Goal: Task Accomplishment & Management: Manage account settings

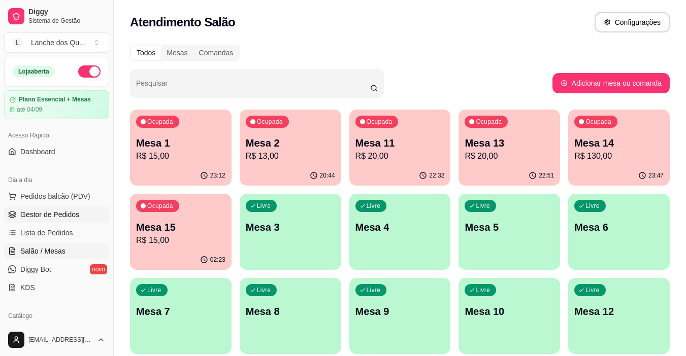
click at [64, 217] on span "Gestor de Pedidos" at bounding box center [49, 215] width 59 height 10
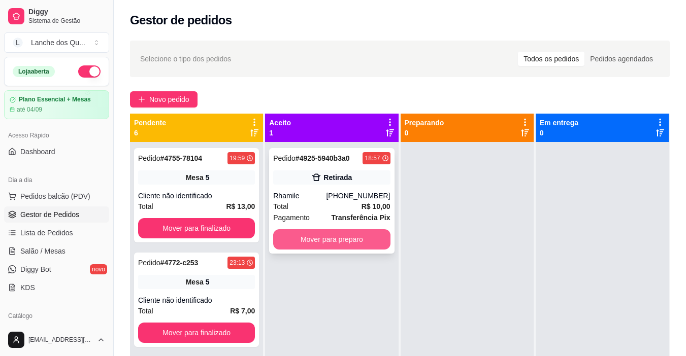
click at [333, 237] on button "Mover para preparo" at bounding box center [331, 239] width 117 height 20
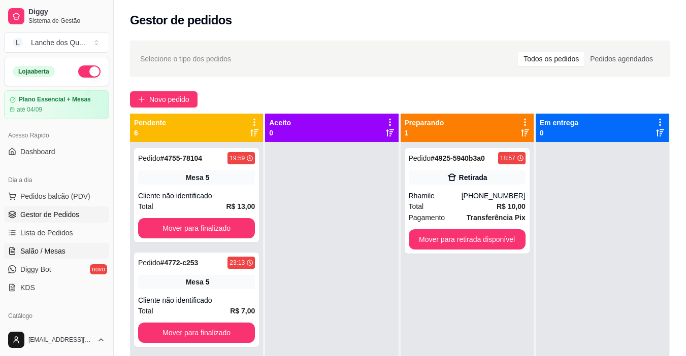
click at [61, 253] on span "Salão / Mesas" at bounding box center [42, 251] width 45 height 10
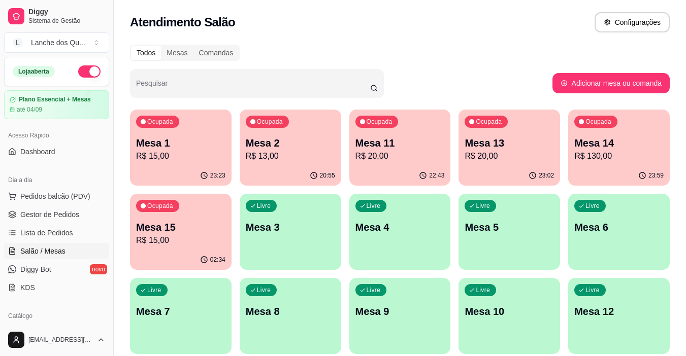
click at [163, 135] on div "Ocupada Mesa 1 R$ 15,00" at bounding box center [180, 138] width 101 height 56
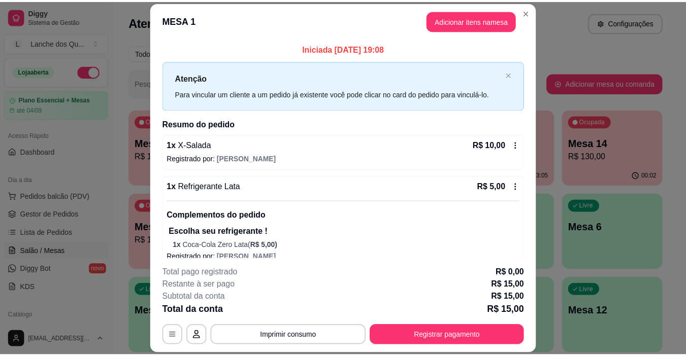
scroll to position [14, 0]
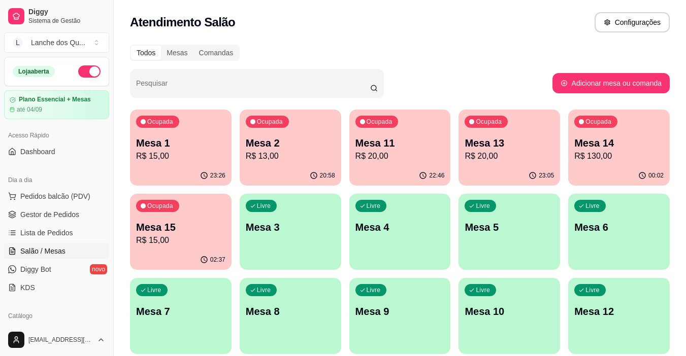
click at [609, 179] on div "00:02" at bounding box center [618, 176] width 101 height 20
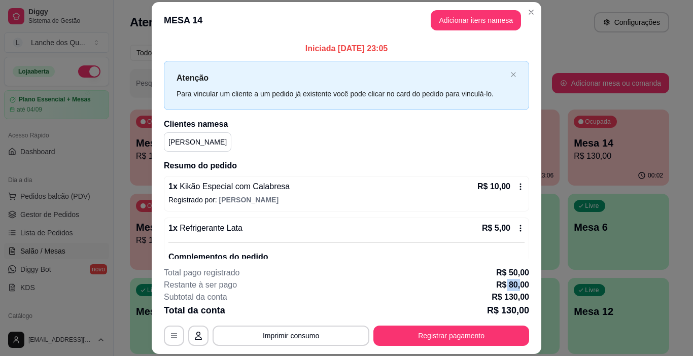
drag, startPoint x: 517, startPoint y: 286, endPoint x: 502, endPoint y: 283, distance: 14.9
click at [502, 284] on p "R$ 80,00" at bounding box center [512, 285] width 33 height 12
click at [503, 283] on p "R$ 80,00" at bounding box center [512, 285] width 33 height 12
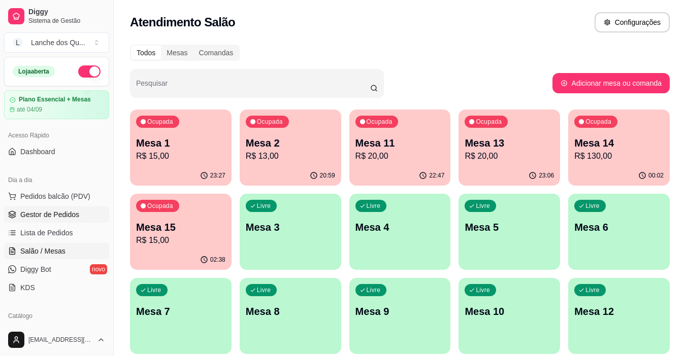
click at [38, 216] on span "Gestor de Pedidos" at bounding box center [49, 215] width 59 height 10
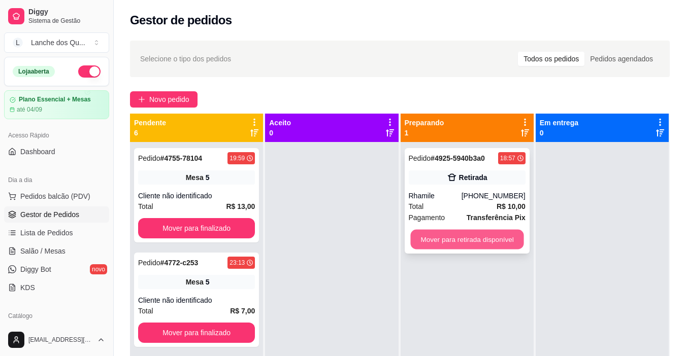
click at [431, 233] on button "Mover para retirada disponível" at bounding box center [466, 240] width 113 height 20
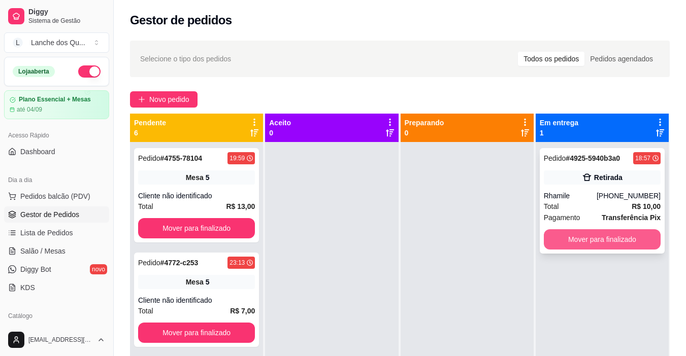
click at [553, 240] on button "Mover para finalizado" at bounding box center [601, 239] width 117 height 20
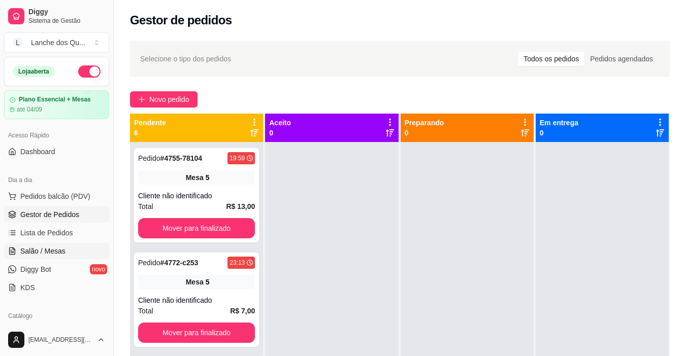
click at [59, 249] on span "Salão / Mesas" at bounding box center [42, 251] width 45 height 10
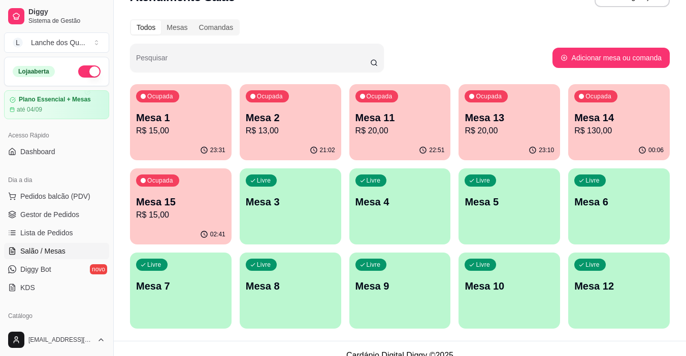
scroll to position [39, 0]
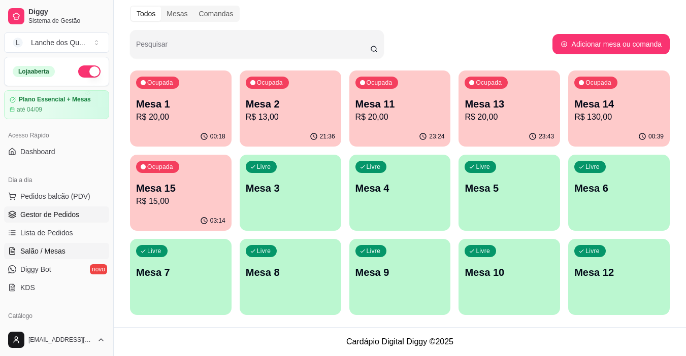
click at [47, 215] on span "Gestor de Pedidos" at bounding box center [49, 215] width 59 height 10
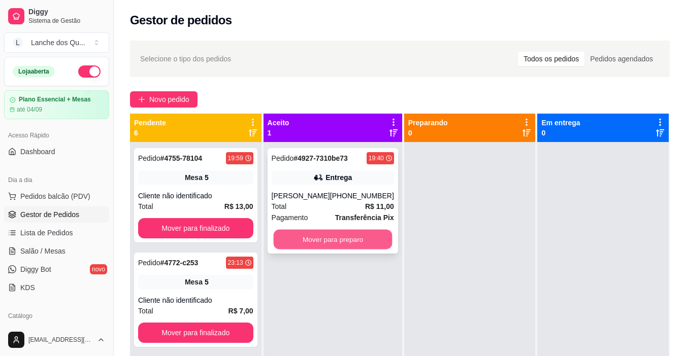
click at [346, 245] on button "Mover para preparo" at bounding box center [332, 240] width 119 height 20
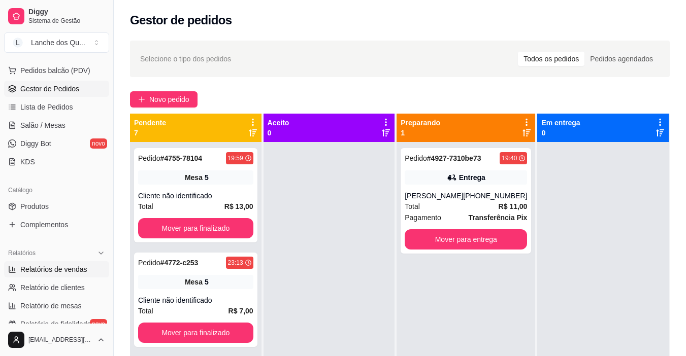
scroll to position [152, 0]
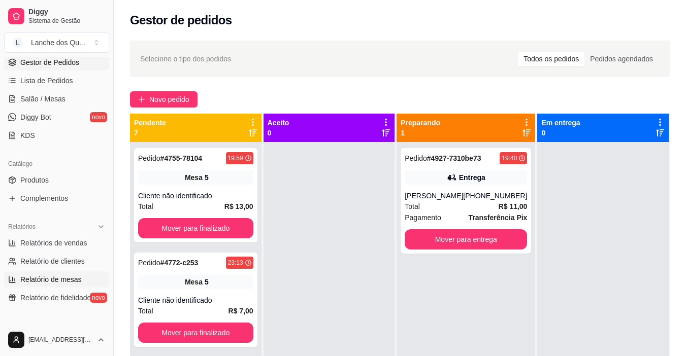
click at [63, 276] on span "Relatório de mesas" at bounding box center [50, 280] width 61 height 10
select select "TOTAL_OF_ORDERS"
select select "7"
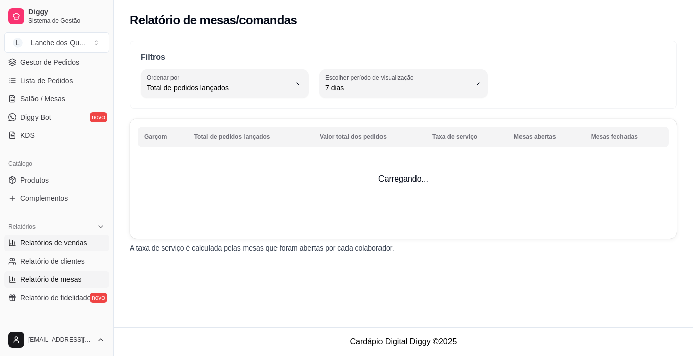
click at [51, 248] on link "Relatórios de vendas" at bounding box center [56, 243] width 105 height 16
select select "ALL"
select select "0"
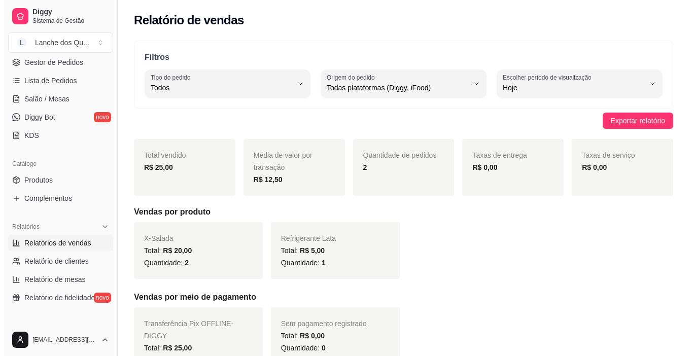
scroll to position [206, 0]
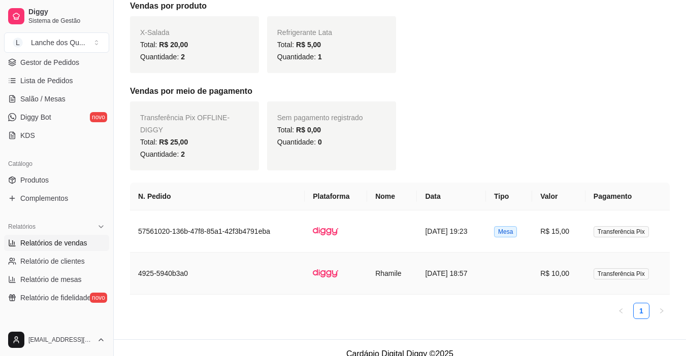
click at [572, 268] on td "R$ 10,00" at bounding box center [558, 274] width 53 height 42
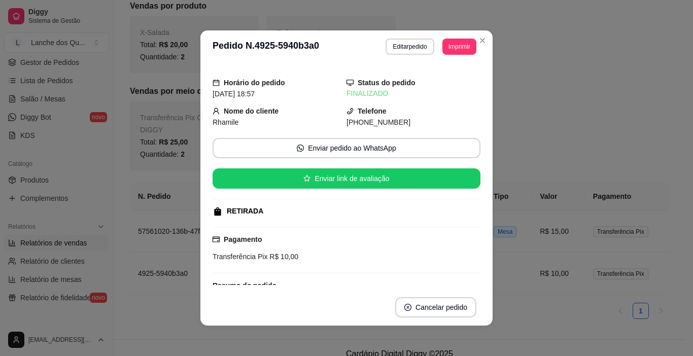
scroll to position [74, 0]
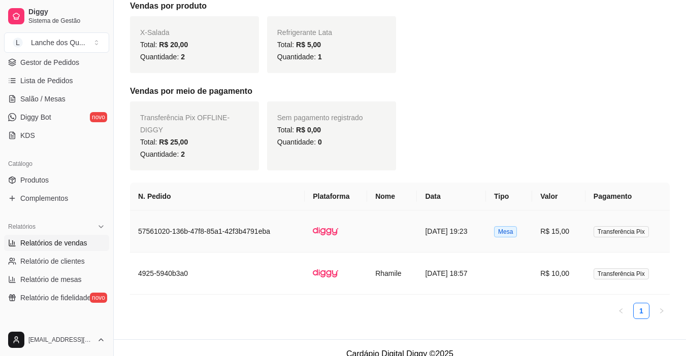
click at [556, 222] on td "R$ 15,00" at bounding box center [558, 232] width 53 height 42
click at [566, 266] on td "R$ 10,00" at bounding box center [558, 274] width 53 height 42
click at [527, 265] on td at bounding box center [509, 274] width 46 height 42
click at [568, 268] on td "R$ 10,00" at bounding box center [558, 274] width 53 height 42
click at [553, 211] on td "R$ 15,00" at bounding box center [558, 232] width 53 height 42
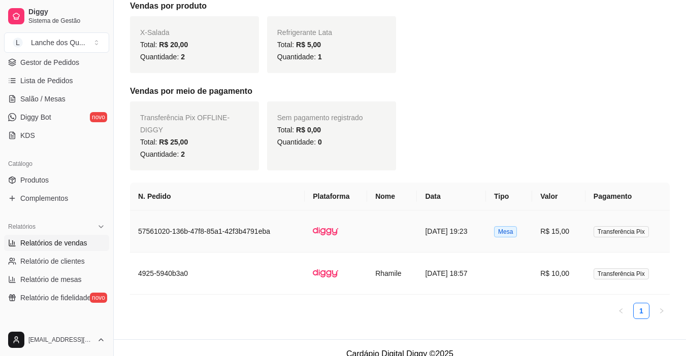
click at [554, 211] on td "R$ 15,00" at bounding box center [558, 232] width 53 height 42
click at [54, 97] on span "Salão / Mesas" at bounding box center [42, 99] width 45 height 10
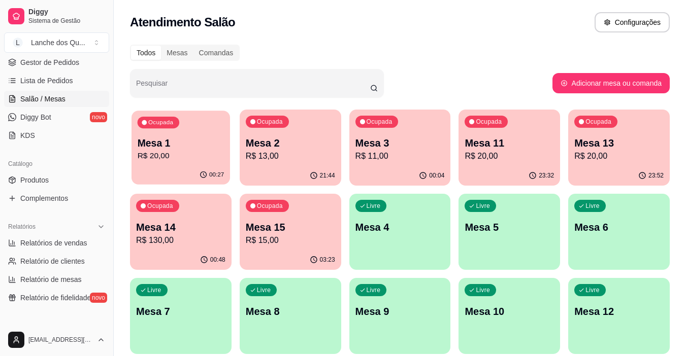
click at [175, 162] on div "Ocupada Mesa 1 R$ 20,00" at bounding box center [180, 138] width 98 height 55
click at [291, 149] on p "Mesa 2" at bounding box center [290, 143] width 89 height 14
click at [399, 150] on p "R$ 11,00" at bounding box center [399, 156] width 89 height 12
click at [529, 130] on div "Ocupada Mesa 11 R$ 20,00" at bounding box center [508, 138] width 101 height 56
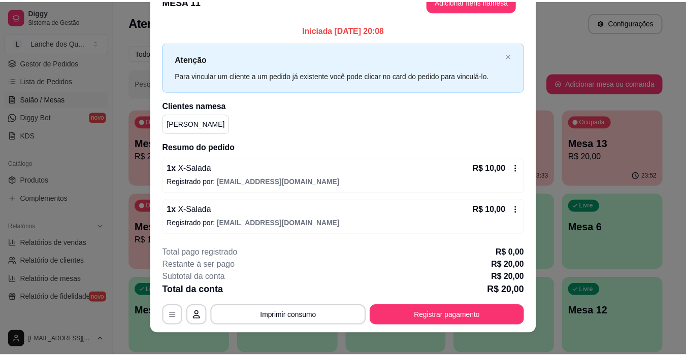
scroll to position [30, 0]
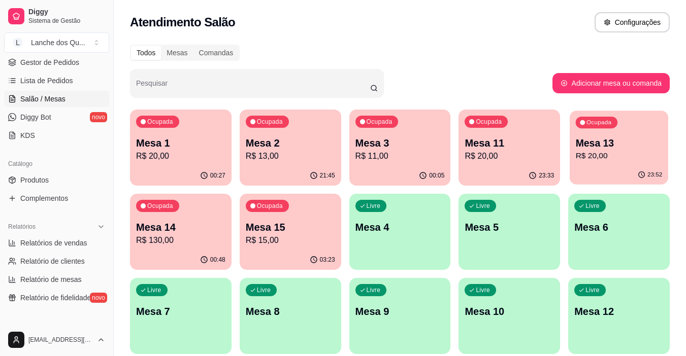
click at [581, 163] on div "Ocupada Mesa 13 R$ 20,00" at bounding box center [618, 138] width 98 height 55
click at [157, 236] on p "R$ 130,00" at bounding box center [181, 240] width 87 height 12
click at [312, 243] on p "R$ 15,00" at bounding box center [290, 240] width 89 height 12
click at [173, 158] on p "R$ 20,00" at bounding box center [180, 156] width 89 height 12
click at [282, 162] on div "Ocupada Mesa 2 R$ 13,00" at bounding box center [290, 138] width 101 height 56
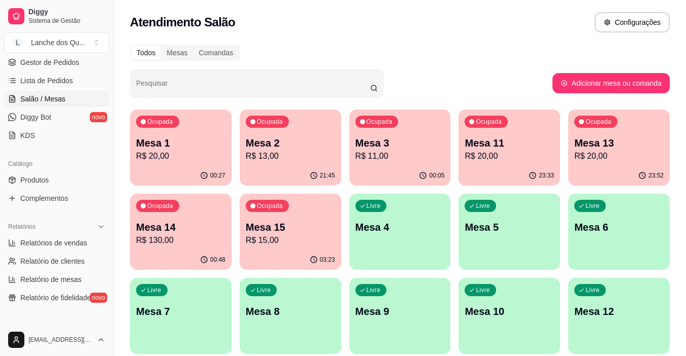
click at [429, 161] on p "R$ 11,00" at bounding box center [399, 156] width 89 height 12
click at [49, 244] on span "Relatórios de vendas" at bounding box center [53, 243] width 67 height 10
select select "ALL"
select select "0"
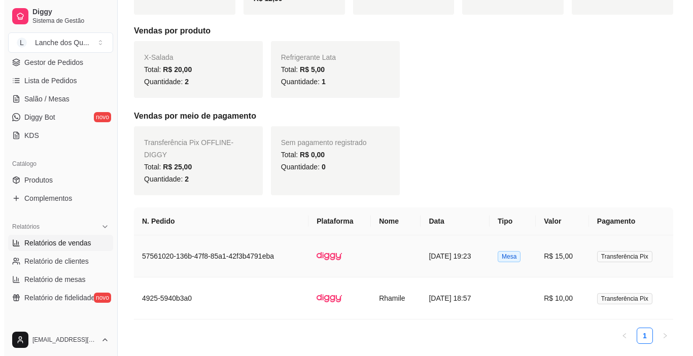
scroll to position [206, 0]
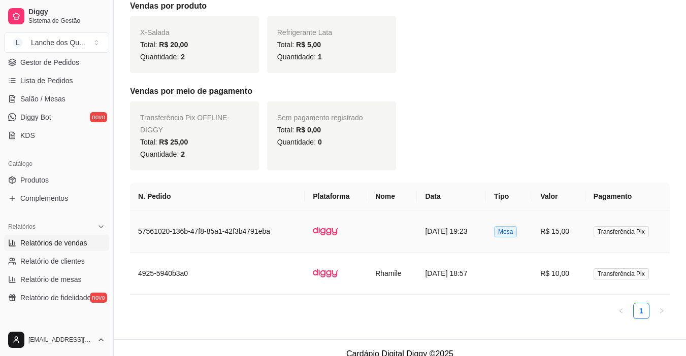
click at [477, 218] on td "15/08/2025 às 19:23" at bounding box center [451, 232] width 69 height 42
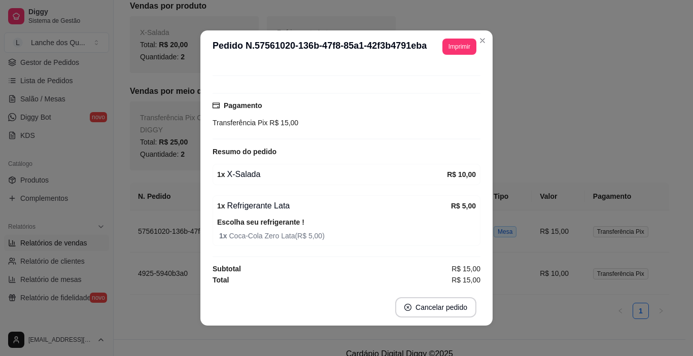
scroll to position [74, 0]
drag, startPoint x: 307, startPoint y: 235, endPoint x: 345, endPoint y: 235, distance: 38.1
click at [342, 235] on span "1 x Coca-Cola Zero Lata ( R$ 5,00 )" at bounding box center [347, 235] width 257 height 11
click at [345, 235] on span "1 x Coca-Cola Zero Lata ( R$ 5,00 )" at bounding box center [347, 235] width 257 height 11
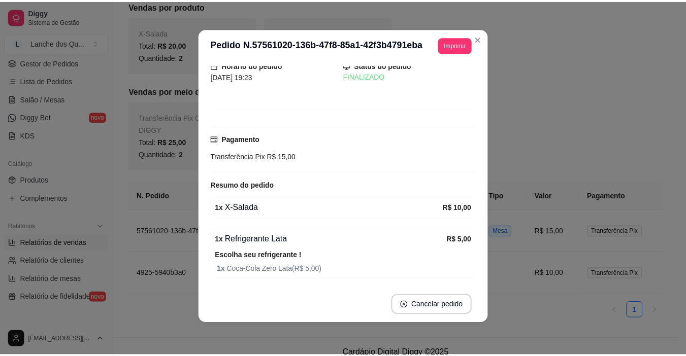
scroll to position [0, 0]
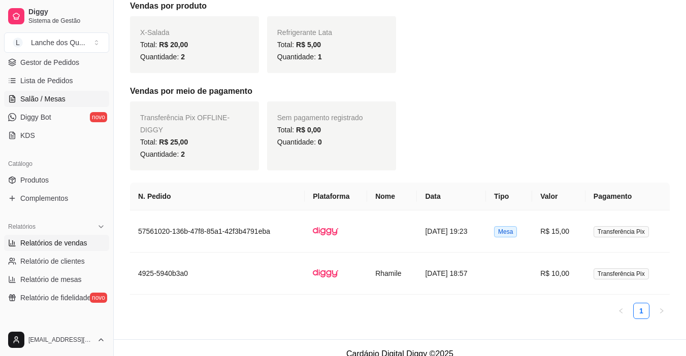
click at [37, 94] on span "Salão / Mesas" at bounding box center [42, 99] width 45 height 10
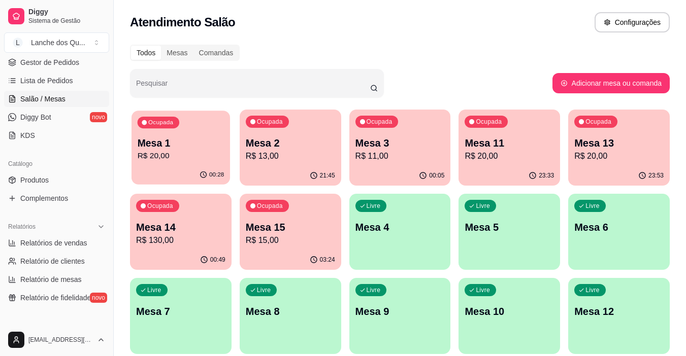
click at [153, 142] on p "Mesa 1" at bounding box center [181, 144] width 87 height 14
click at [316, 158] on p "R$ 13,00" at bounding box center [290, 156] width 87 height 12
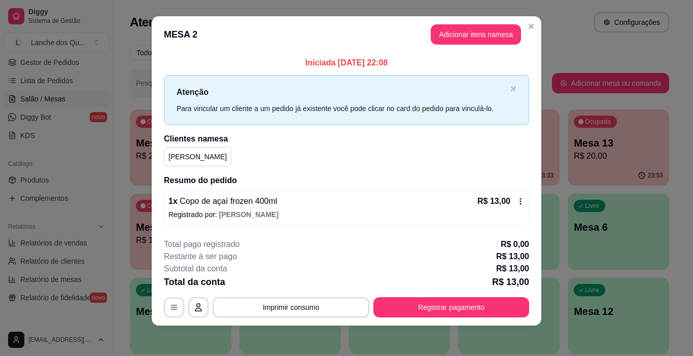
scroll to position [9, 0]
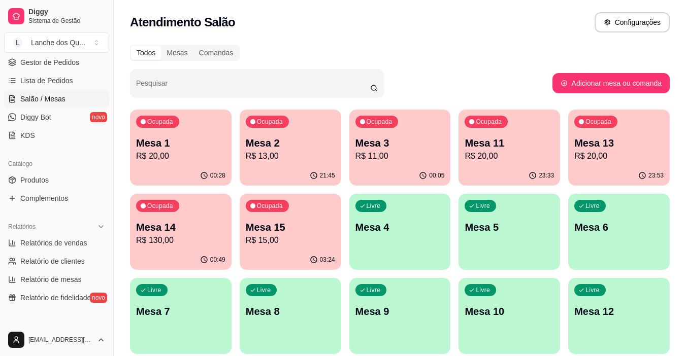
click at [427, 158] on p "R$ 11,00" at bounding box center [399, 156] width 89 height 12
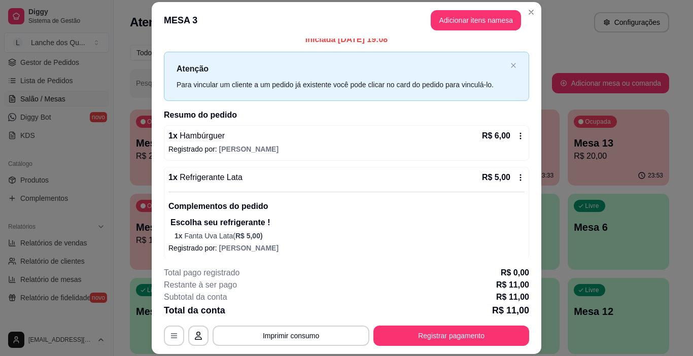
scroll to position [14, 0]
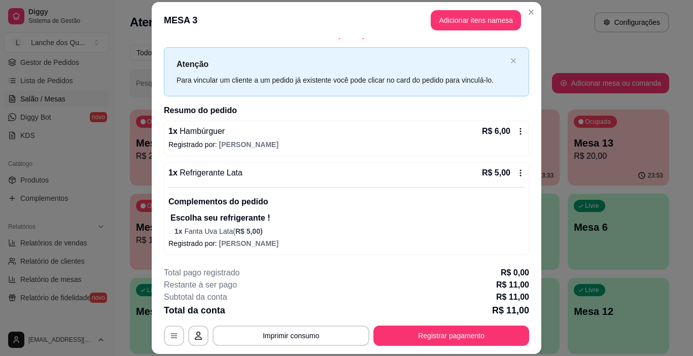
click at [402, 139] on div "1 x Hambúrguer R$ 6,00 Registrado por: Jessica" at bounding box center [346, 139] width 365 height 36
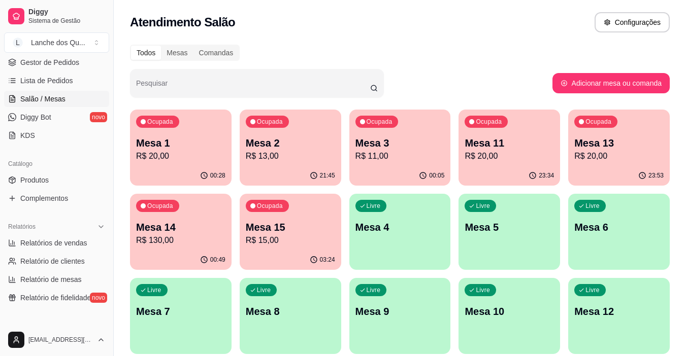
click at [484, 148] on p "Mesa 11" at bounding box center [508, 143] width 89 height 14
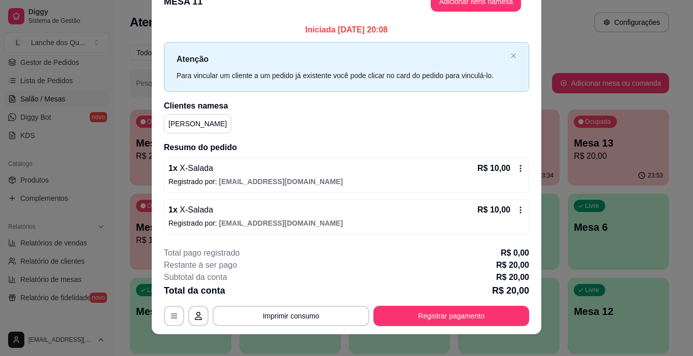
scroll to position [30, 0]
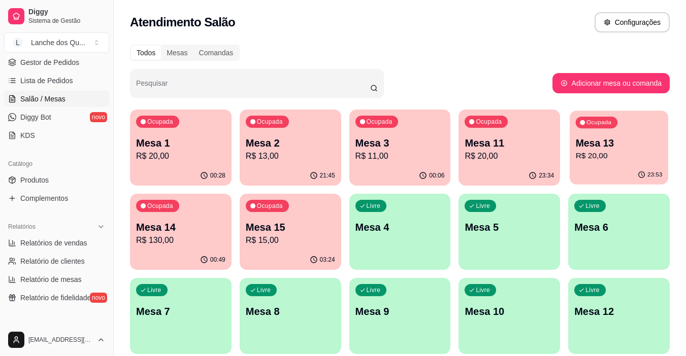
click at [602, 134] on div "Ocupada Mesa 13 R$ 20,00" at bounding box center [618, 138] width 98 height 55
click at [164, 241] on p "R$ 130,00" at bounding box center [180, 240] width 89 height 12
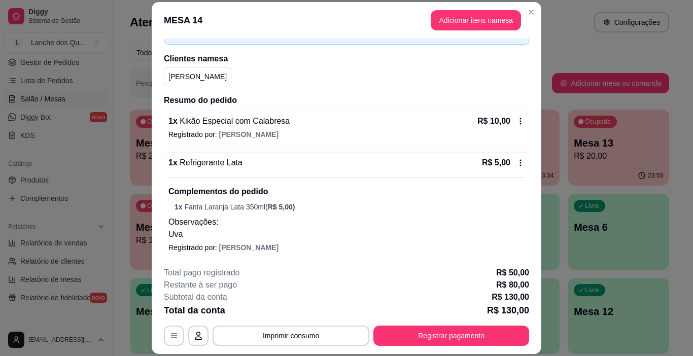
scroll to position [152, 0]
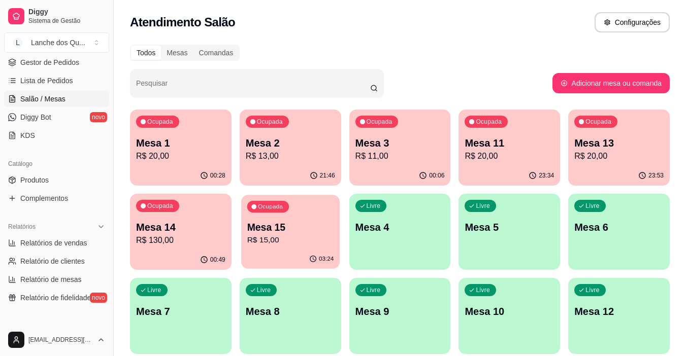
click at [249, 244] on p "R$ 15,00" at bounding box center [290, 240] width 87 height 12
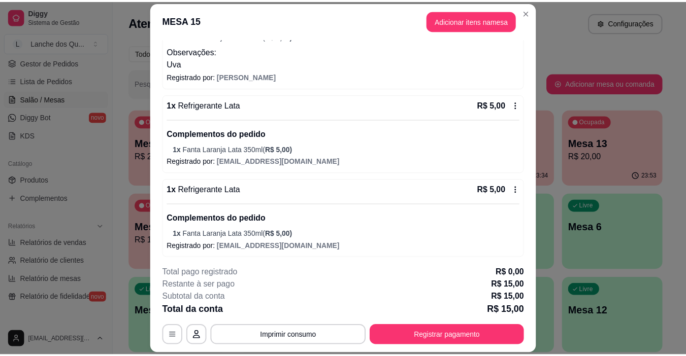
scroll to position [197, 0]
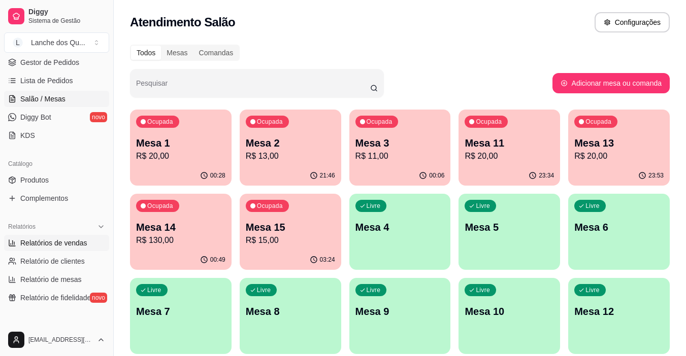
click at [55, 247] on span "Relatórios de vendas" at bounding box center [53, 243] width 67 height 10
select select "ALL"
select select "0"
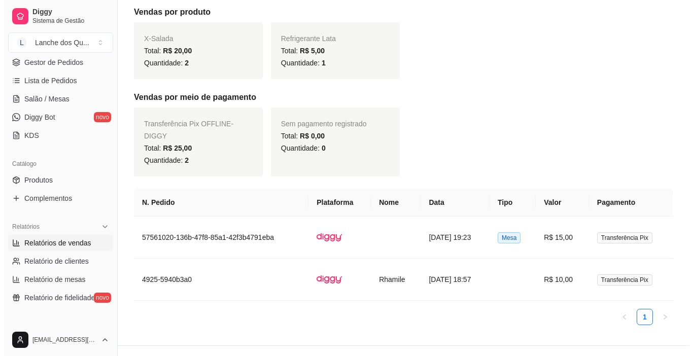
scroll to position [206, 0]
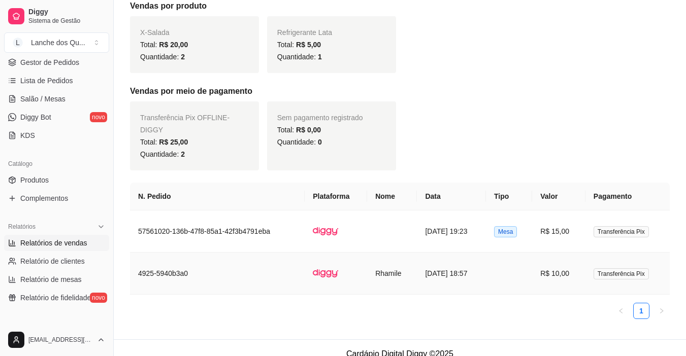
click at [522, 265] on td at bounding box center [509, 274] width 46 height 42
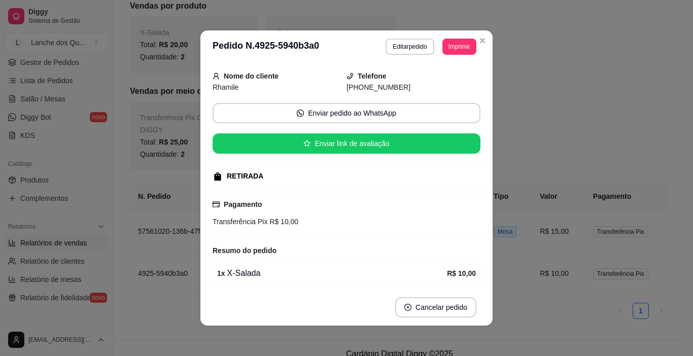
scroll to position [74, 0]
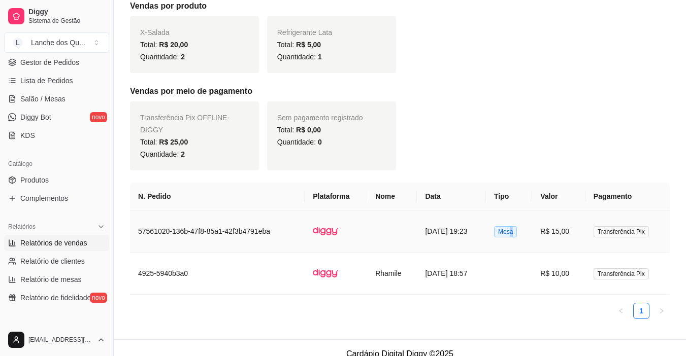
click at [517, 226] on span "Mesa" at bounding box center [505, 231] width 23 height 11
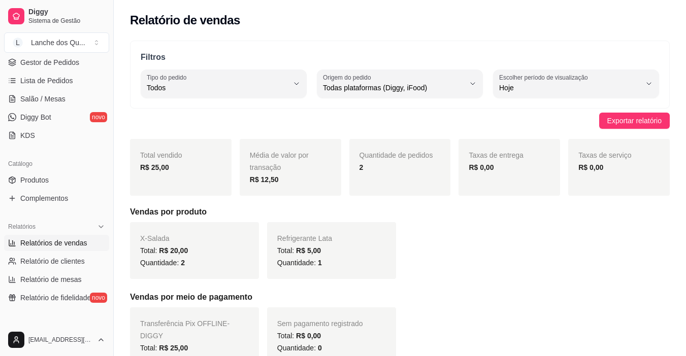
click at [48, 237] on link "Relatórios de vendas" at bounding box center [56, 243] width 105 height 16
click at [51, 243] on span "Relatórios de vendas" at bounding box center [53, 243] width 67 height 10
click at [41, 98] on span "Salão / Mesas" at bounding box center [42, 99] width 45 height 10
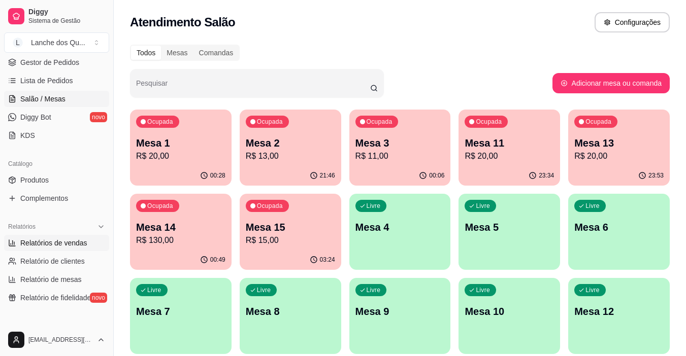
click at [64, 243] on span "Relatórios de vendas" at bounding box center [53, 243] width 67 height 10
select select "ALL"
select select "0"
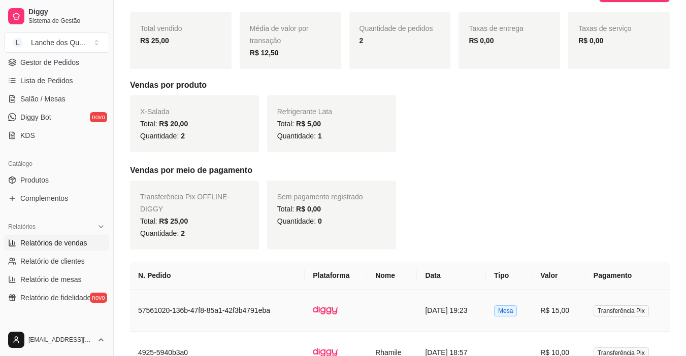
scroll to position [206, 0]
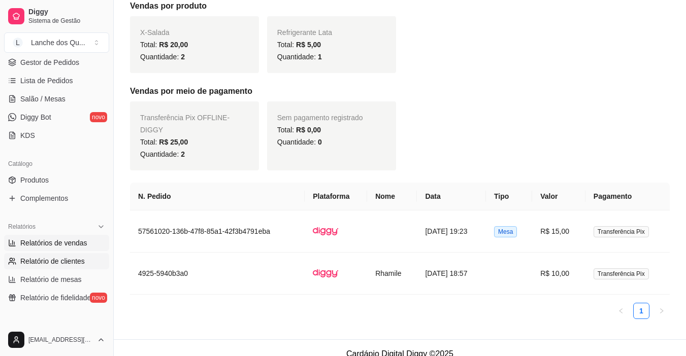
click at [41, 256] on span "Relatório de clientes" at bounding box center [52, 261] width 64 height 10
select select "30"
select select "HIGHEST_TOTAL_SPENT_WITH_ORDERS"
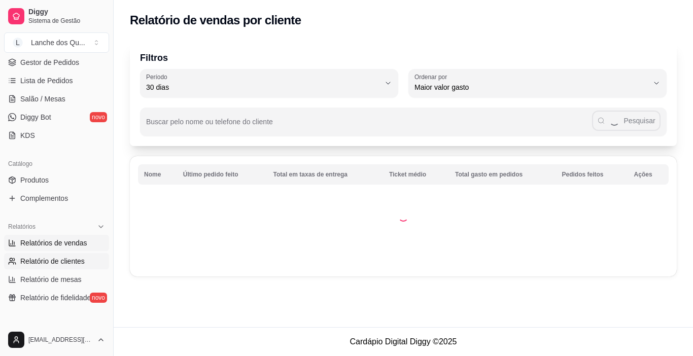
click at [43, 238] on span "Relatórios de vendas" at bounding box center [53, 243] width 67 height 10
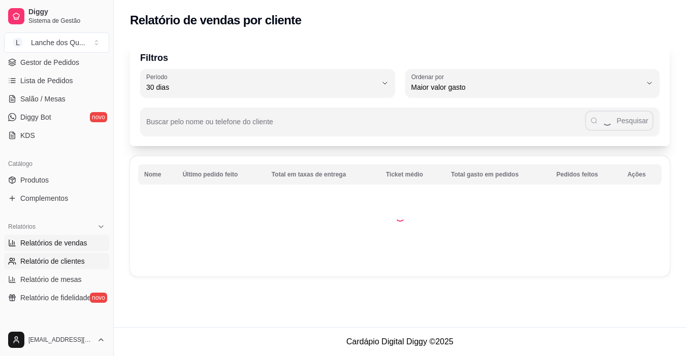
select select "ALL"
select select "0"
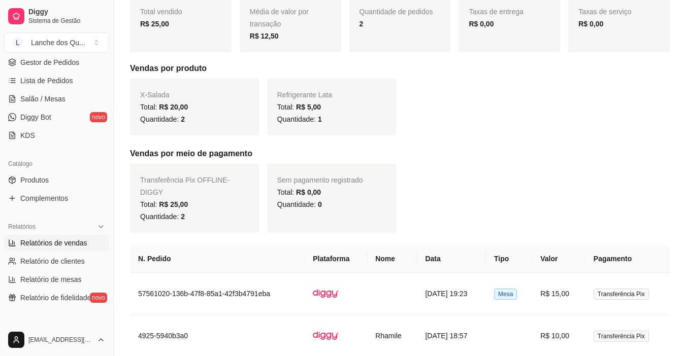
scroll to position [206, 0]
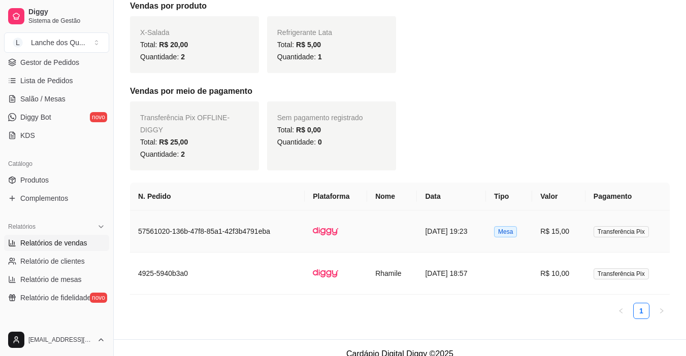
click at [449, 226] on td "15/08/2025 às 19:23" at bounding box center [451, 232] width 69 height 42
click at [43, 98] on span "Salão / Mesas" at bounding box center [42, 99] width 45 height 10
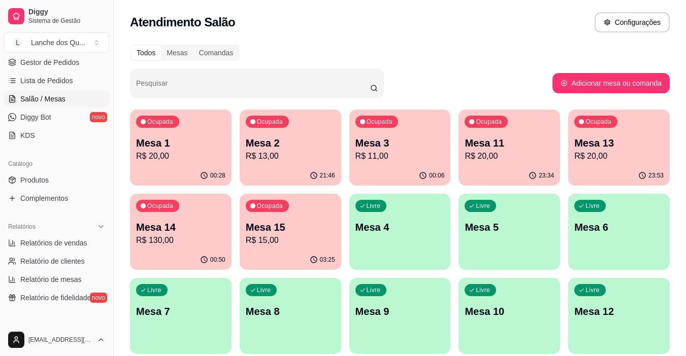
click at [406, 225] on p "Mesa 4" at bounding box center [399, 227] width 89 height 14
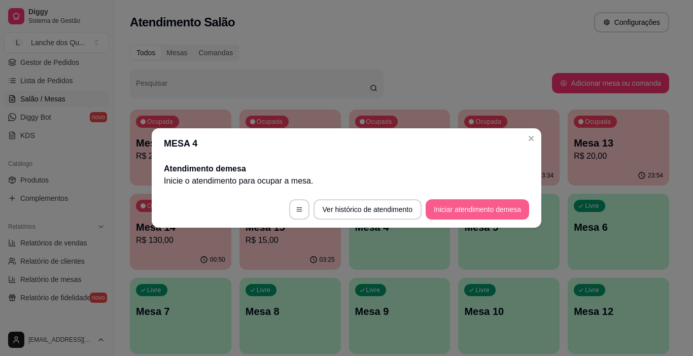
click at [493, 204] on button "Iniciar atendimento de mesa" at bounding box center [478, 209] width 104 height 20
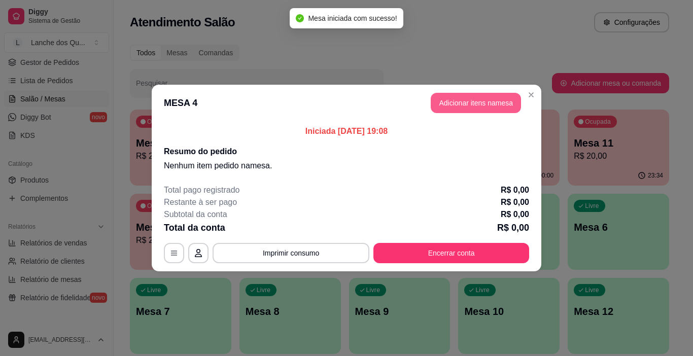
click at [498, 100] on button "Adicionar itens na mesa" at bounding box center [476, 103] width 90 height 20
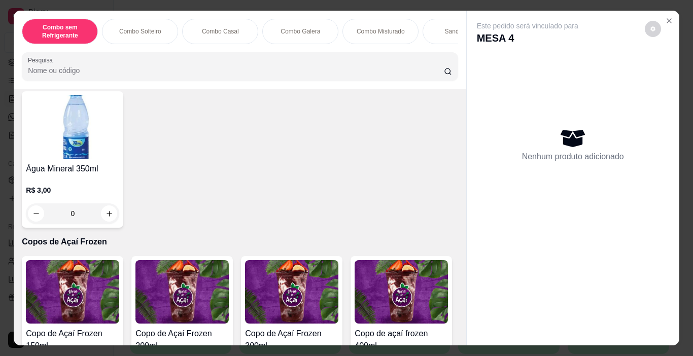
scroll to position [2487, 0]
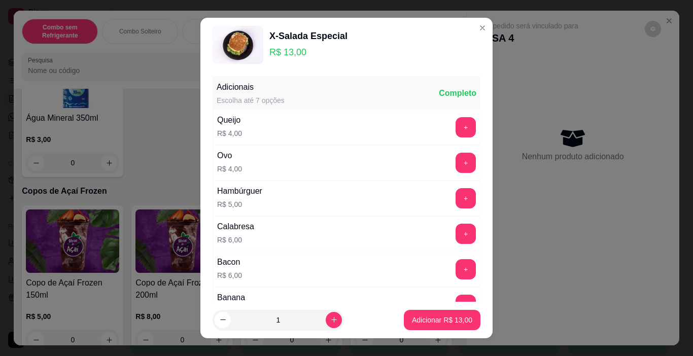
click at [478, 322] on footer "1 Adicionar R$ 13,00" at bounding box center [346, 320] width 292 height 37
click at [455, 322] on p "Adicionar R$ 13,00" at bounding box center [442, 320] width 60 height 10
type input "1"
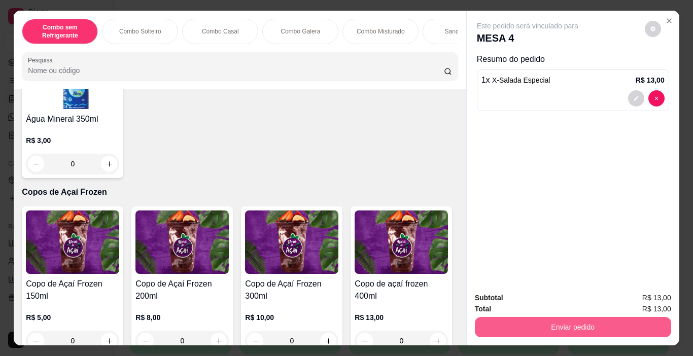
click at [529, 317] on button "Enviar pedido" at bounding box center [573, 327] width 196 height 20
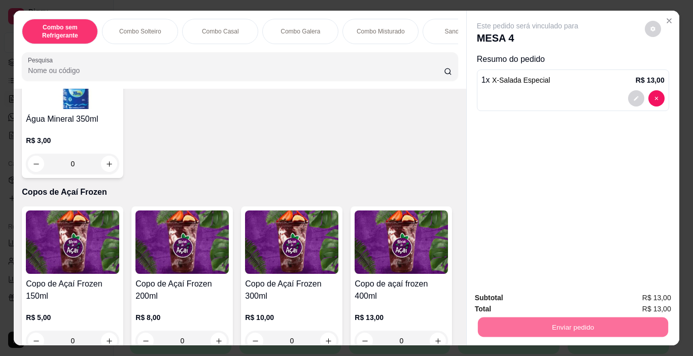
click at [534, 299] on button "Não registrar e enviar pedido" at bounding box center [540, 298] width 106 height 19
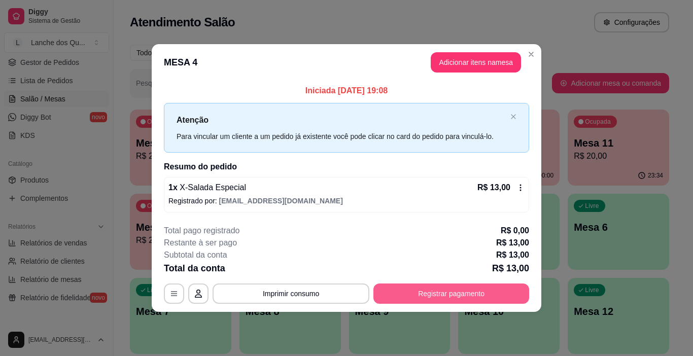
click at [479, 295] on button "Registrar pagamento" at bounding box center [451, 294] width 156 height 20
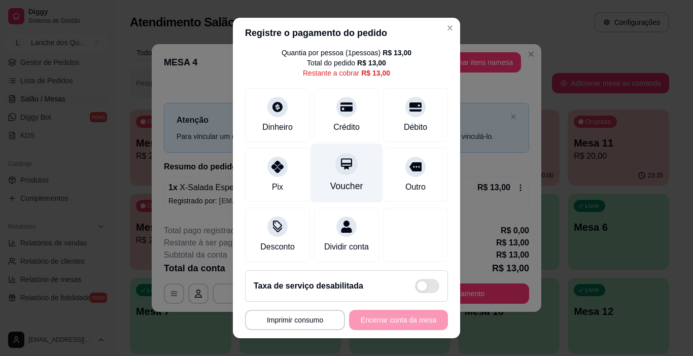
scroll to position [47, 0]
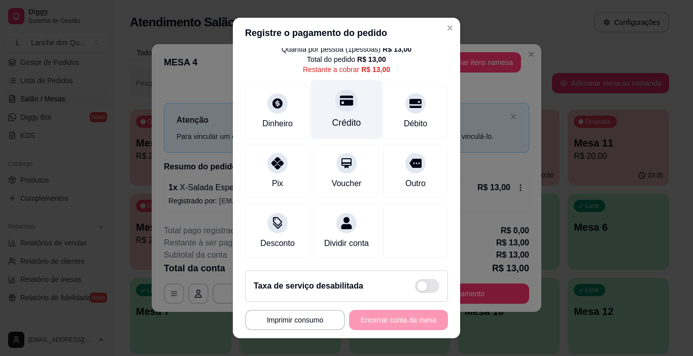
click at [331, 103] on div "Crédito" at bounding box center [347, 109] width 72 height 59
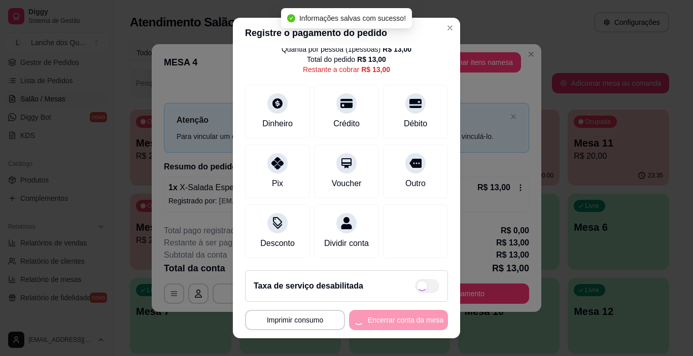
type input "R$ 0,00"
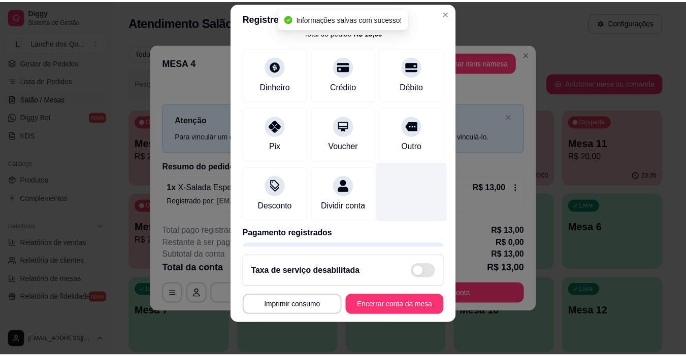
scroll to position [89, 0]
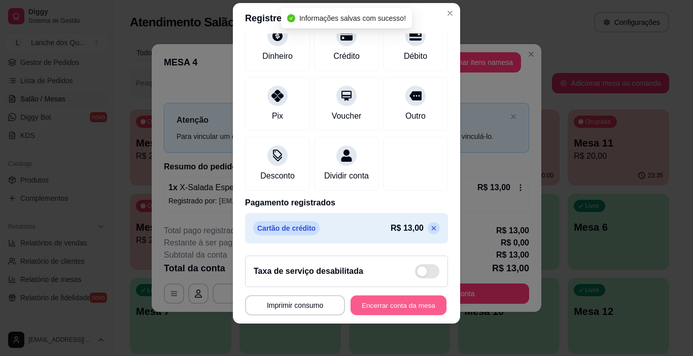
click at [405, 305] on button "Encerrar conta da mesa" at bounding box center [399, 306] width 96 height 20
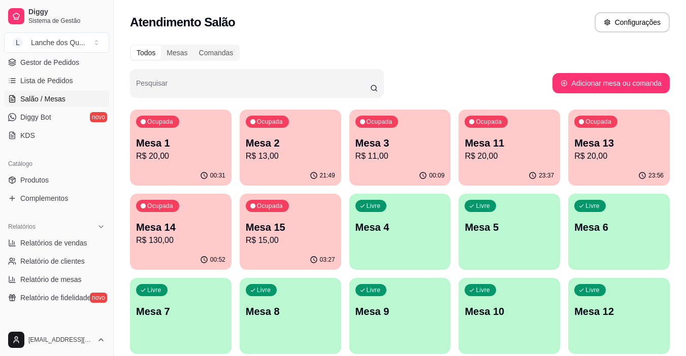
click at [235, 137] on div "Ocupada Mesa 1 R$ 20,00 00:31 Ocupada Mesa 2 R$ 13,00 21:49 Ocupada Mesa 3 R$ 1…" at bounding box center [399, 232] width 539 height 245
click at [200, 142] on p "Mesa 1" at bounding box center [180, 143] width 89 height 14
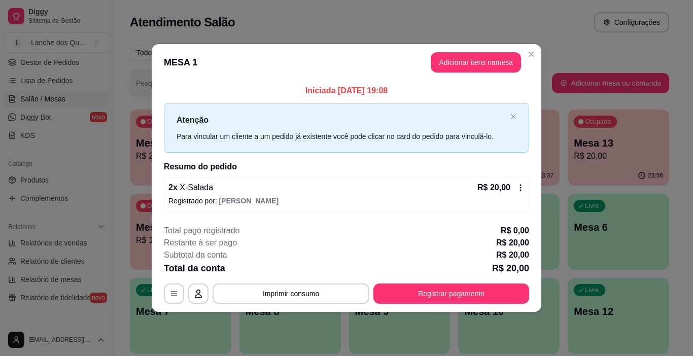
drag, startPoint x: 392, startPoint y: 94, endPoint x: 413, endPoint y: 92, distance: 21.4
click at [413, 92] on p "Iniciada 15/08/2025 às 19:08" at bounding box center [346, 91] width 365 height 12
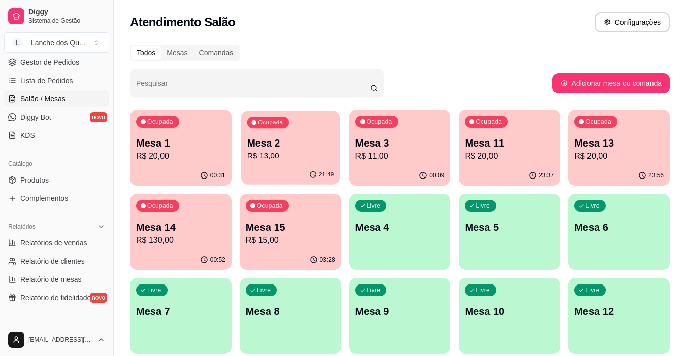
click at [278, 149] on p "Mesa 2" at bounding box center [290, 144] width 87 height 14
click at [284, 149] on p "Mesa 2" at bounding box center [290, 143] width 89 height 14
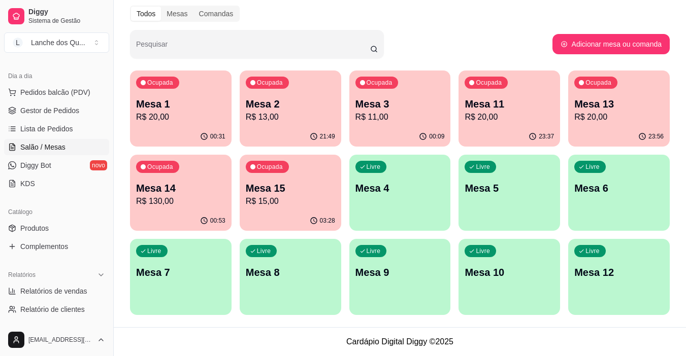
scroll to position [51, 0]
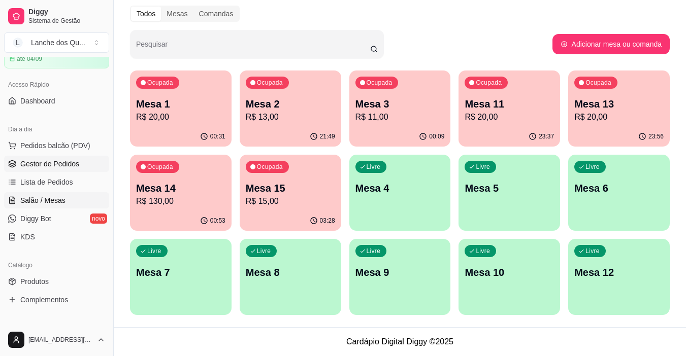
click at [66, 163] on span "Gestor de Pedidos" at bounding box center [49, 164] width 59 height 10
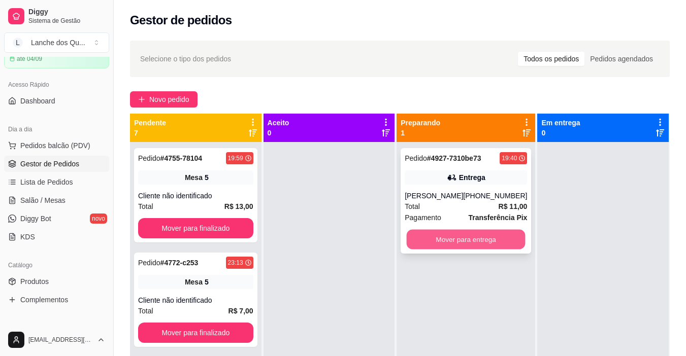
click at [490, 239] on button "Mover para entrega" at bounding box center [465, 240] width 119 height 20
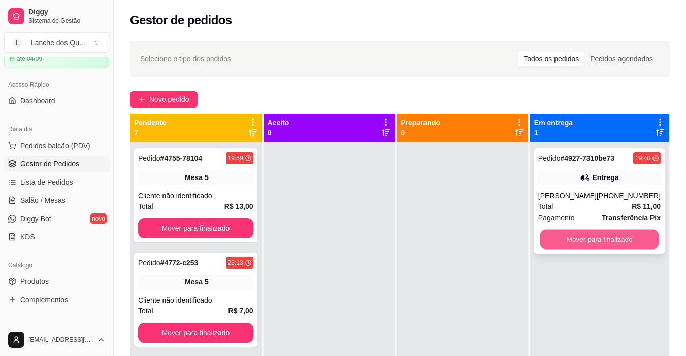
click at [556, 236] on button "Mover para finalizado" at bounding box center [598, 240] width 119 height 20
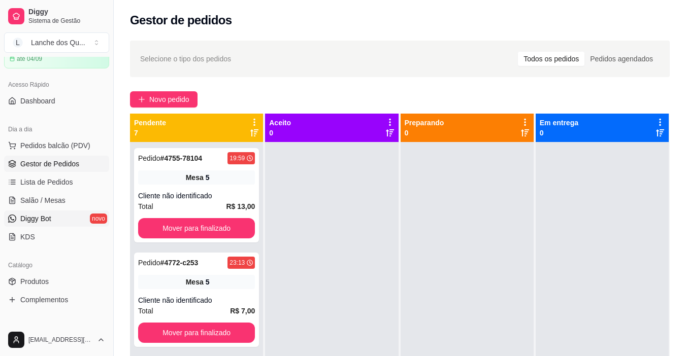
click at [38, 222] on span "Diggy Bot" at bounding box center [35, 219] width 31 height 10
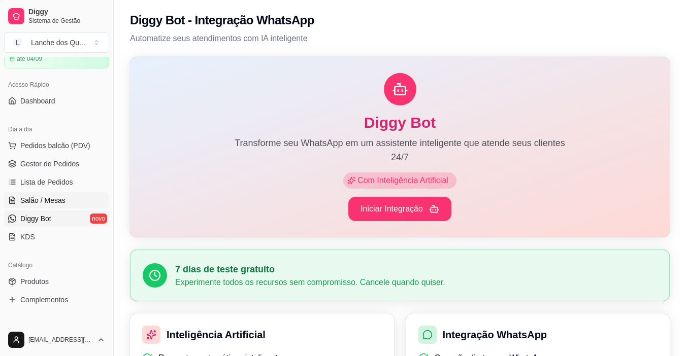
click at [41, 194] on link "Salão / Mesas" at bounding box center [56, 200] width 105 height 16
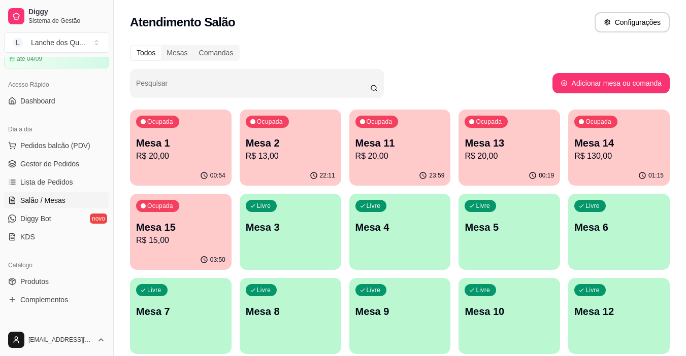
click at [171, 148] on p "Mesa 1" at bounding box center [180, 143] width 89 height 14
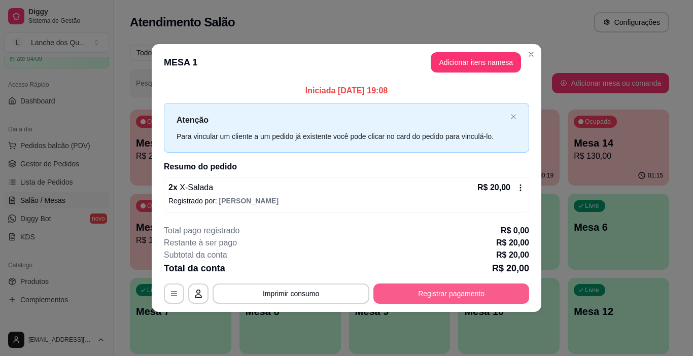
click at [474, 290] on button "Registrar pagamento" at bounding box center [451, 294] width 156 height 20
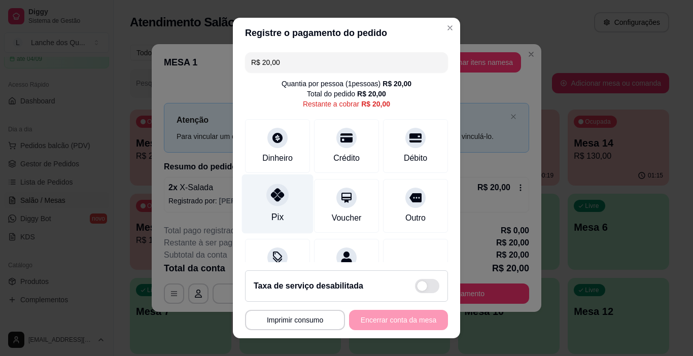
click at [276, 200] on icon at bounding box center [277, 194] width 13 height 13
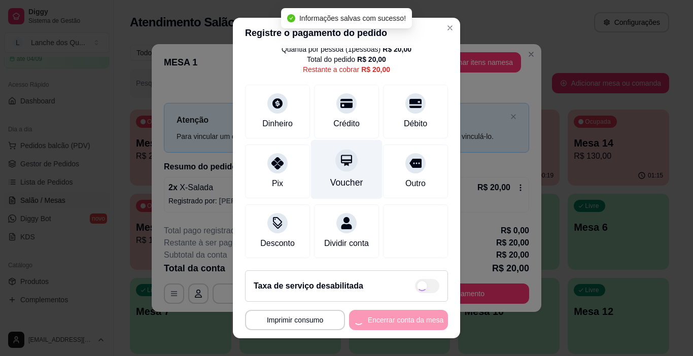
type input "R$ 0,00"
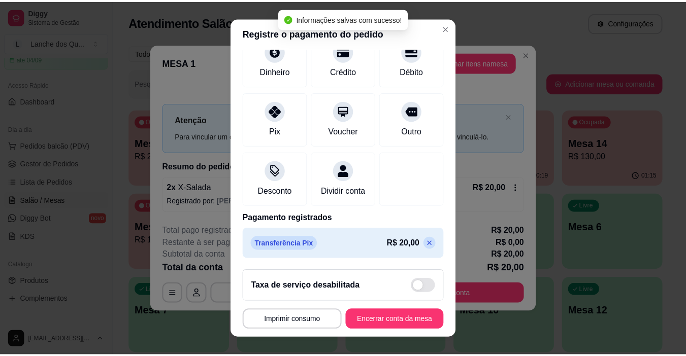
scroll to position [89, 0]
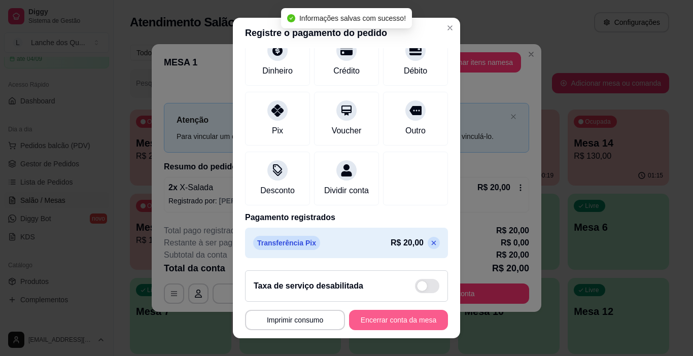
click at [386, 322] on button "Encerrar conta da mesa" at bounding box center [398, 320] width 99 height 20
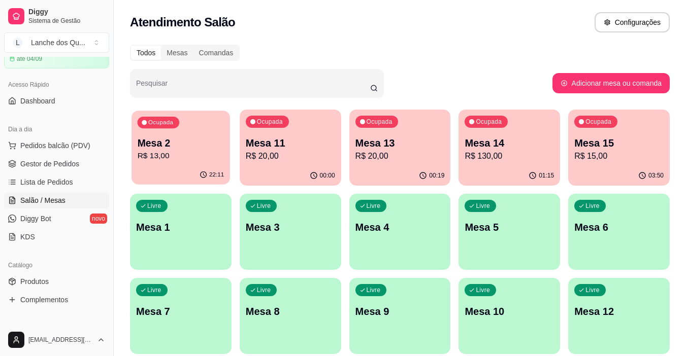
click at [165, 145] on p "Mesa 2" at bounding box center [181, 144] width 87 height 14
click at [306, 154] on p "R$ 20,00" at bounding box center [290, 156] width 89 height 12
click at [401, 134] on div "Ocupada Mesa 13 R$ 20,00" at bounding box center [399, 138] width 101 height 56
click at [494, 151] on p "R$ 130,00" at bounding box center [509, 156] width 87 height 12
click at [611, 151] on p "R$ 15,00" at bounding box center [618, 156] width 89 height 12
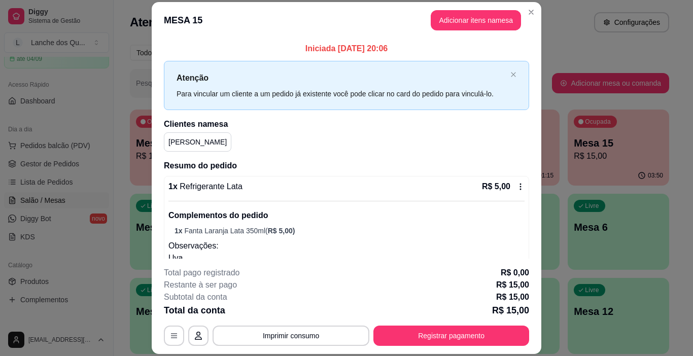
click at [522, 139] on div "Iniciada 13/06/2025 às 20:06 Atenção Para vincular um cliente a um pedido já ex…" at bounding box center [347, 149] width 390 height 221
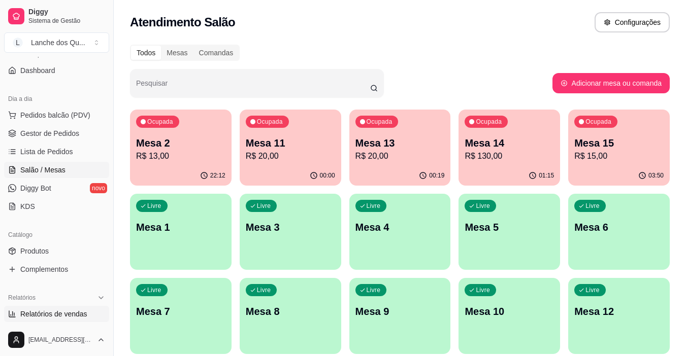
scroll to position [152, 0]
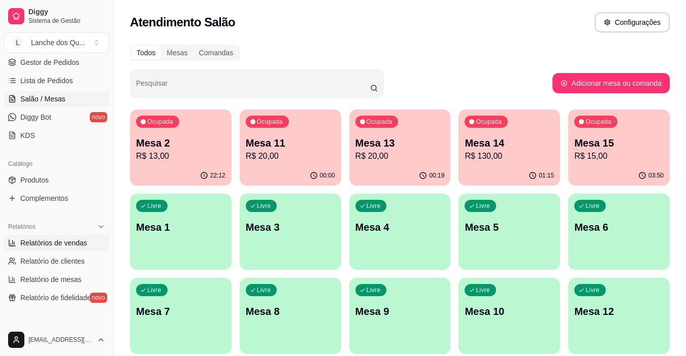
click at [43, 246] on span "Relatórios de vendas" at bounding box center [53, 243] width 67 height 10
select select "ALL"
select select "0"
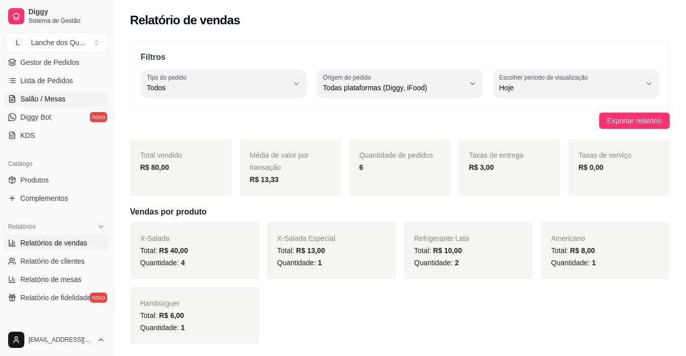
click at [43, 95] on span "Salão / Mesas" at bounding box center [42, 99] width 45 height 10
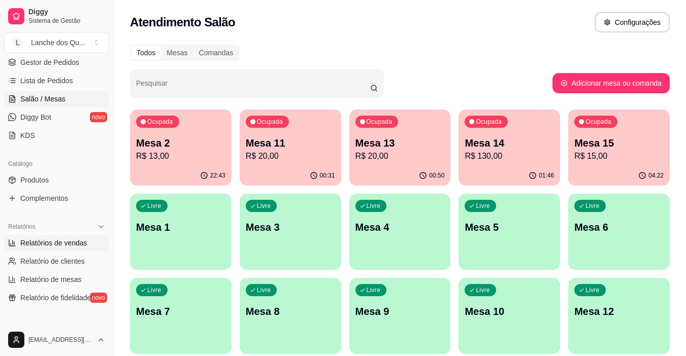
click at [63, 239] on span "Relatórios de vendas" at bounding box center [53, 243] width 67 height 10
select select "ALL"
select select "0"
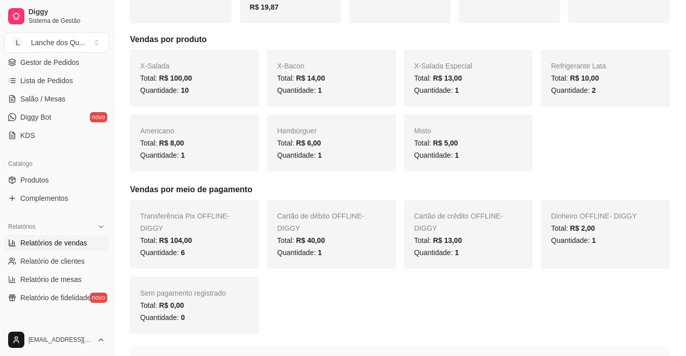
scroll to position [355, 0]
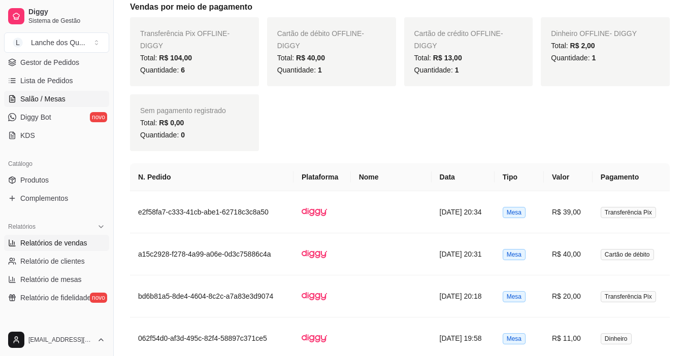
click at [55, 99] on span "Salão / Mesas" at bounding box center [42, 99] width 45 height 10
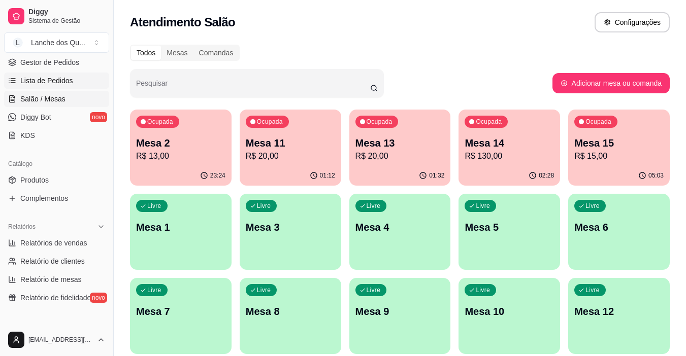
click at [66, 83] on span "Lista de Pedidos" at bounding box center [46, 81] width 53 height 10
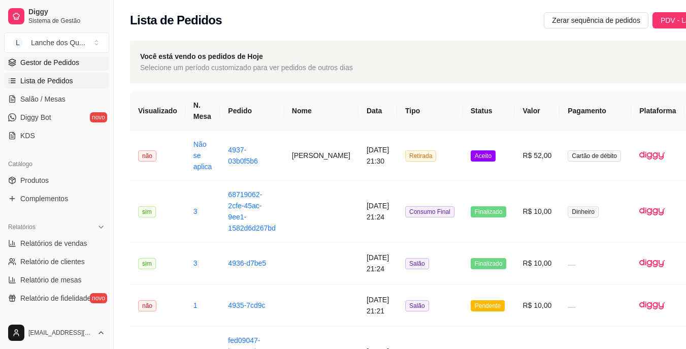
click at [65, 57] on link "Gestor de Pedidos" at bounding box center [56, 62] width 105 height 16
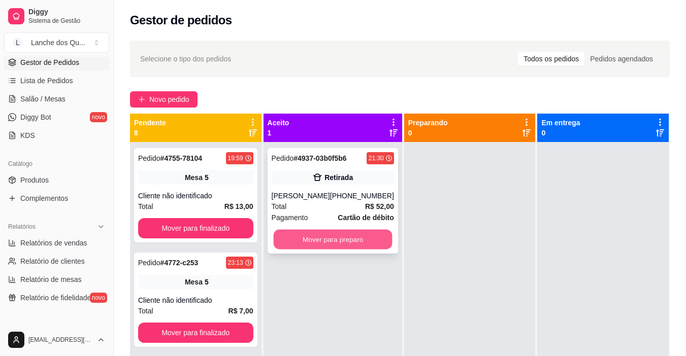
click at [325, 242] on button "Mover para preparo" at bounding box center [332, 240] width 119 height 20
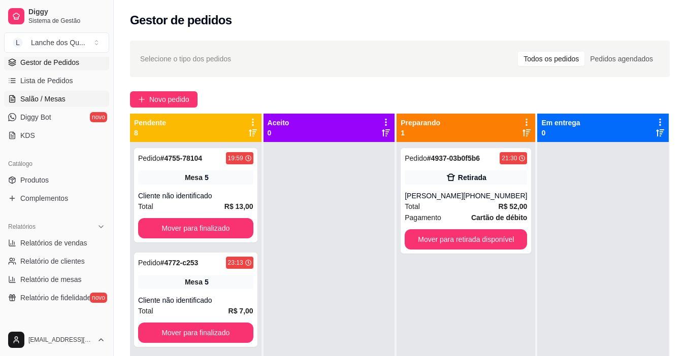
click at [60, 96] on span "Salão / Mesas" at bounding box center [42, 99] width 45 height 10
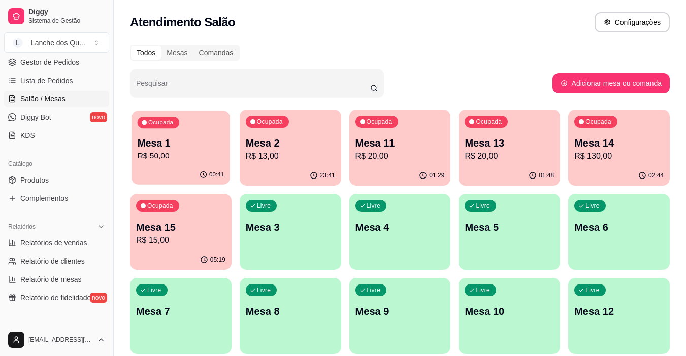
click at [184, 146] on p "Mesa 1" at bounding box center [181, 144] width 87 height 14
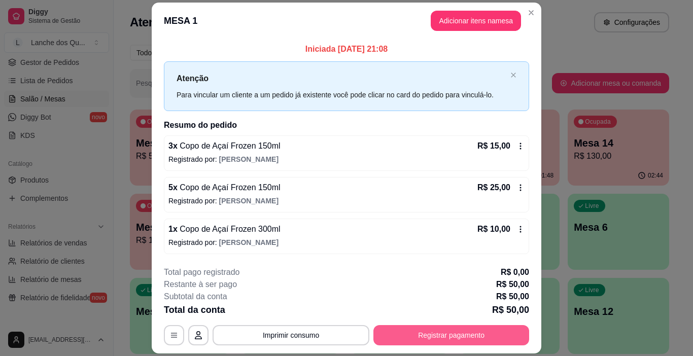
click at [436, 338] on button "Registrar pagamento" at bounding box center [451, 335] width 156 height 20
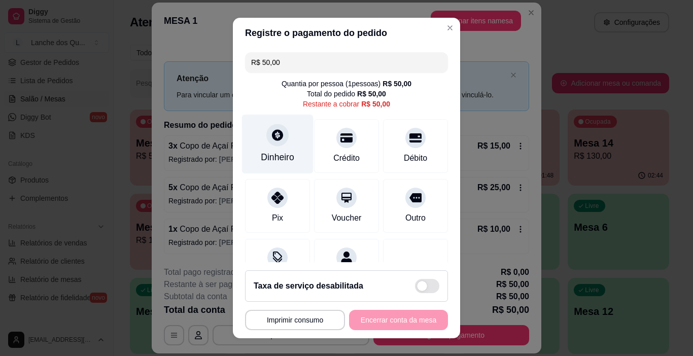
click at [275, 149] on div "Dinheiro" at bounding box center [278, 144] width 72 height 59
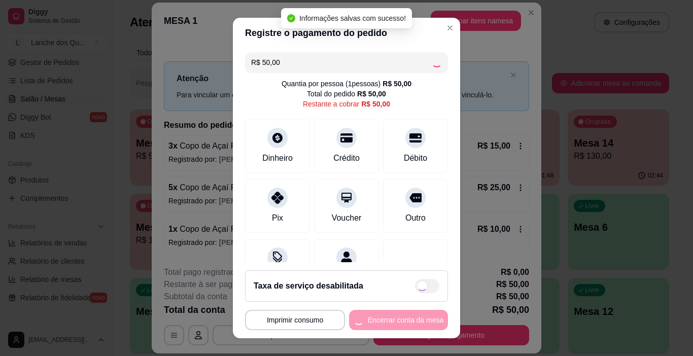
type input "R$ 0,00"
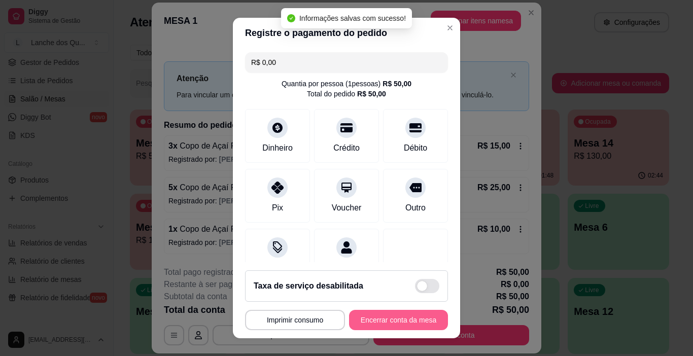
click at [405, 327] on button "Encerrar conta da mesa" at bounding box center [398, 320] width 99 height 20
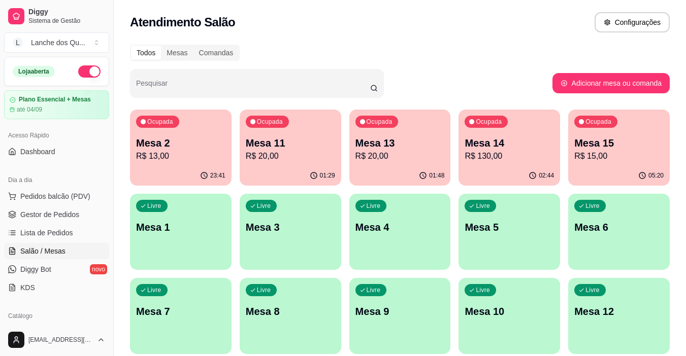
click at [152, 226] on p "Mesa 1" at bounding box center [180, 227] width 89 height 14
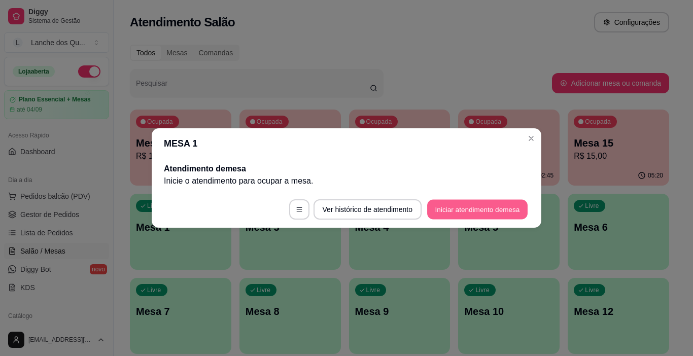
click at [479, 211] on button "Iniciar atendimento de mesa" at bounding box center [477, 210] width 100 height 20
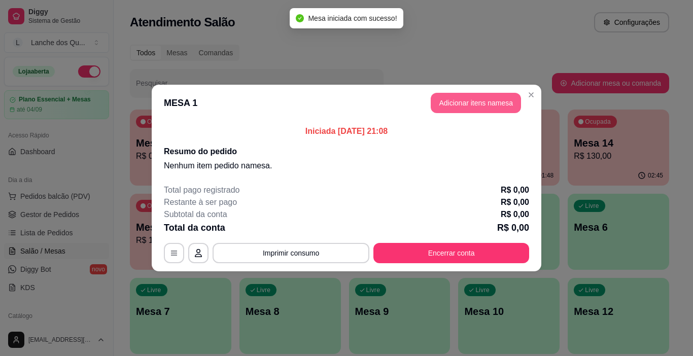
click at [489, 113] on button "Adicionar itens na mesa" at bounding box center [476, 103] width 90 height 20
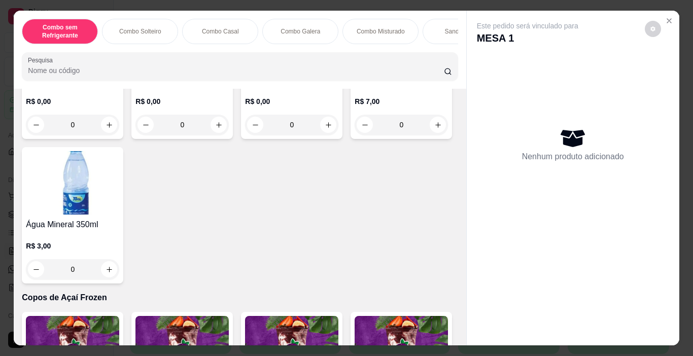
scroll to position [2436, 0]
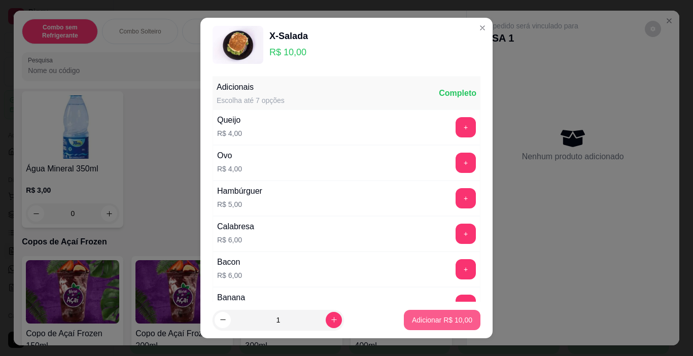
click at [455, 313] on button "Adicionar R$ 10,00" at bounding box center [442, 320] width 77 height 20
type input "1"
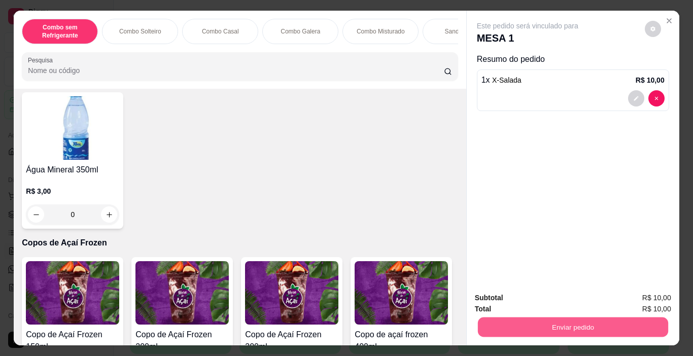
click at [591, 327] on button "Enviar pedido" at bounding box center [573, 328] width 190 height 20
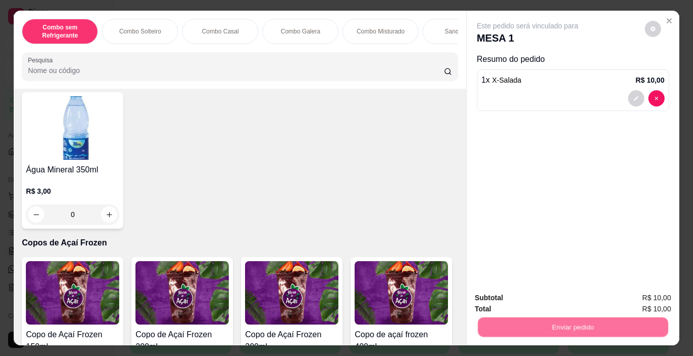
click at [554, 301] on button "Não registrar e enviar pedido" at bounding box center [539, 298] width 103 height 19
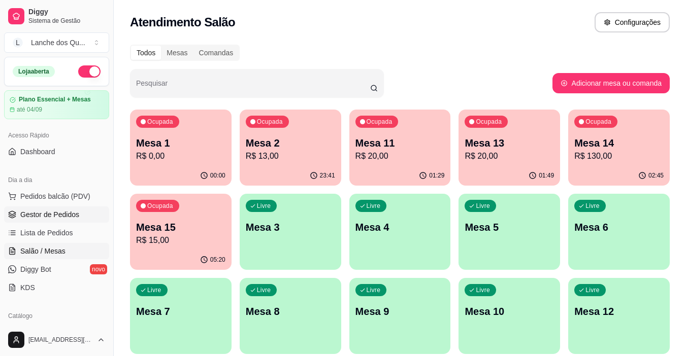
click at [71, 219] on span "Gestor de Pedidos" at bounding box center [49, 215] width 59 height 10
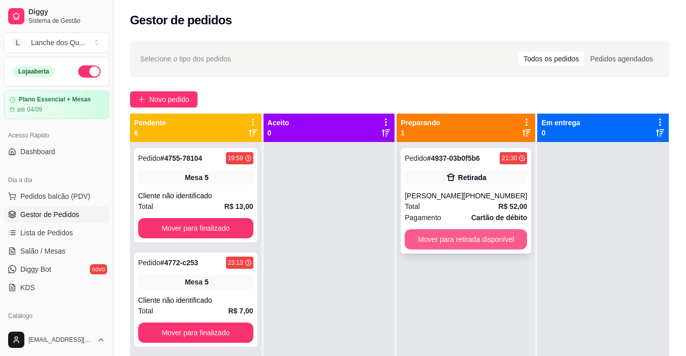
click at [433, 241] on button "Mover para retirada disponível" at bounding box center [465, 239] width 122 height 20
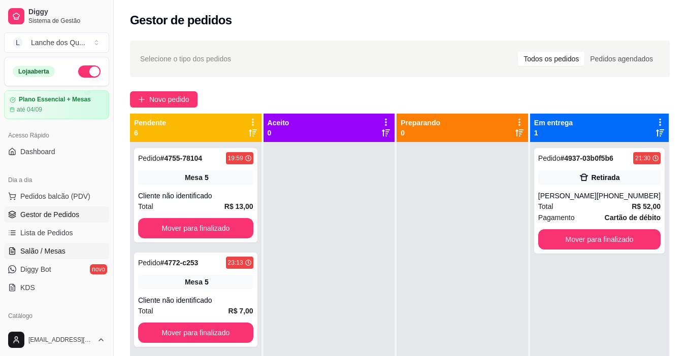
click at [52, 247] on span "Salão / Mesas" at bounding box center [42, 251] width 45 height 10
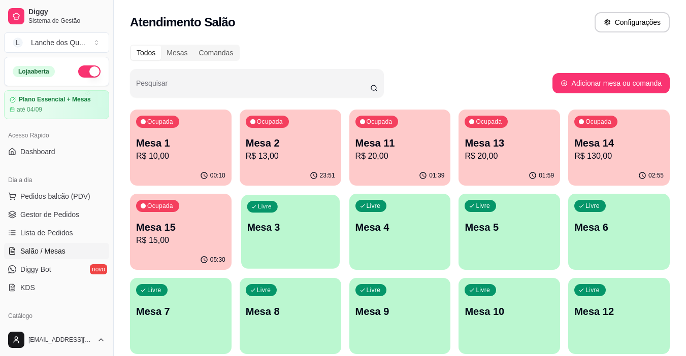
click at [267, 225] on p "Mesa 3" at bounding box center [290, 228] width 87 height 14
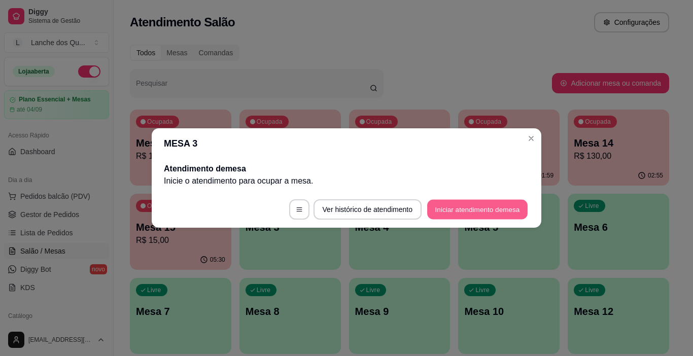
click at [492, 210] on button "Iniciar atendimento de mesa" at bounding box center [477, 210] width 100 height 20
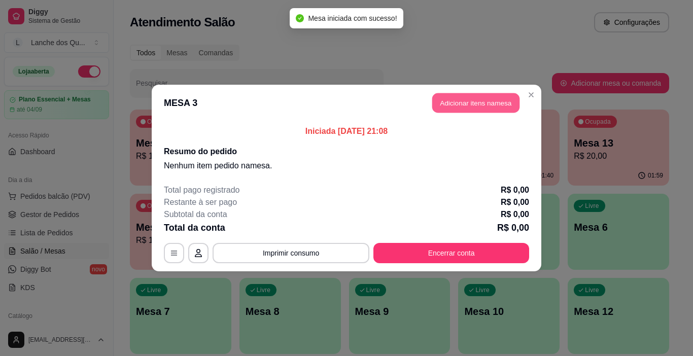
click at [467, 106] on button "Adicionar itens na mesa" at bounding box center [475, 103] width 87 height 20
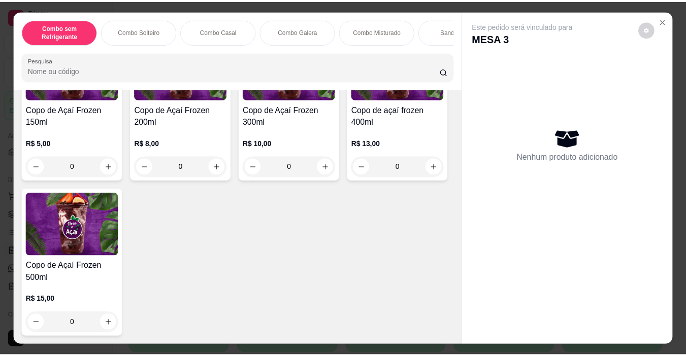
scroll to position [3501, 0]
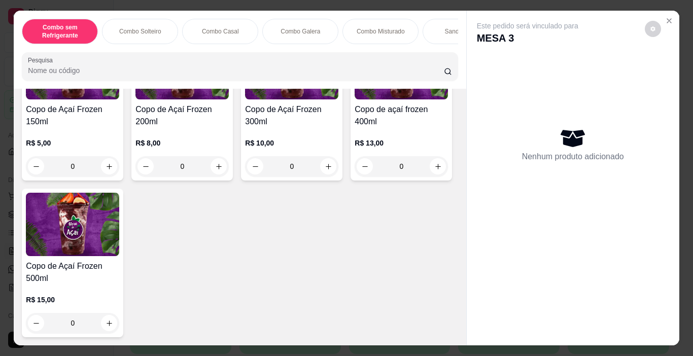
click at [293, 128] on h4 "Copo de Açaí Frozen 300ml" at bounding box center [291, 116] width 93 height 24
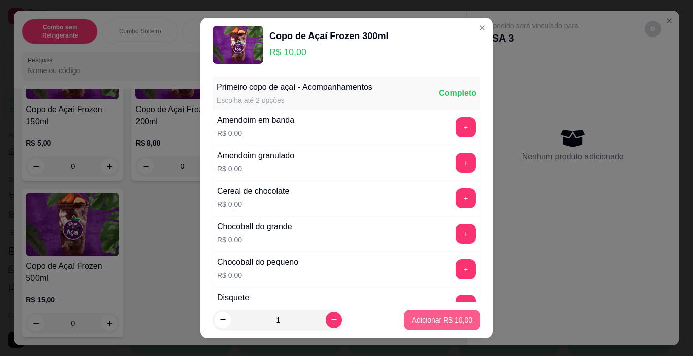
click at [434, 316] on p "Adicionar R$ 10,00" at bounding box center [442, 320] width 60 height 10
type input "1"
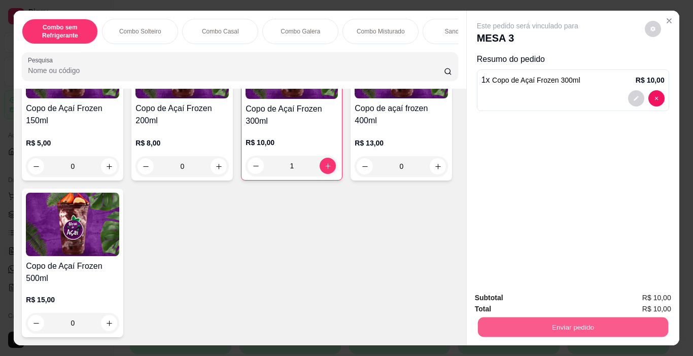
click at [530, 318] on button "Enviar pedido" at bounding box center [573, 328] width 190 height 20
click at [506, 298] on button "Não registrar e enviar pedido" at bounding box center [540, 298] width 106 height 19
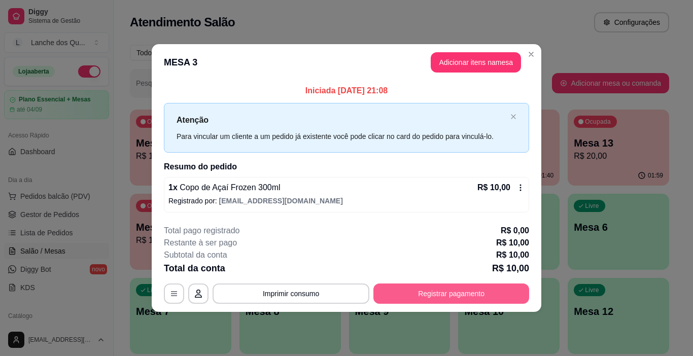
click at [444, 297] on button "Registrar pagamento" at bounding box center [451, 294] width 156 height 20
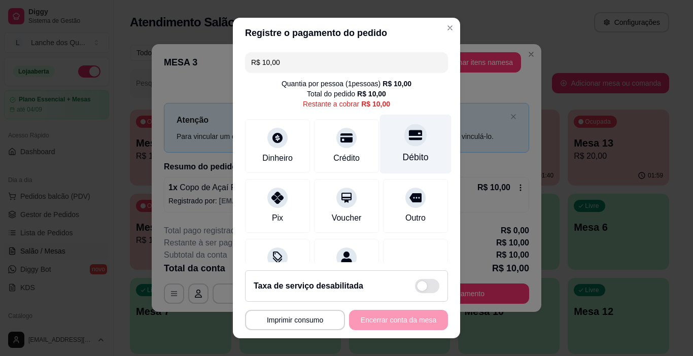
click at [409, 140] on icon at bounding box center [415, 135] width 13 height 10
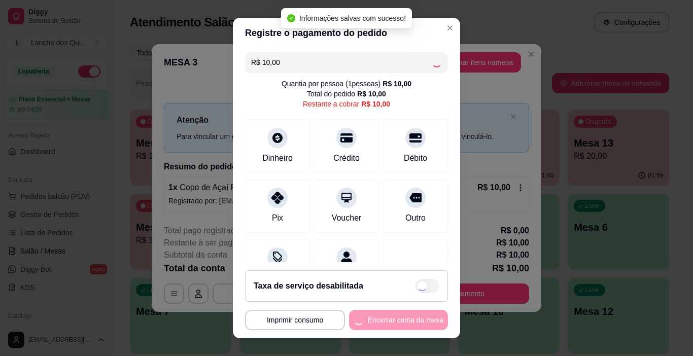
type input "R$ 0,00"
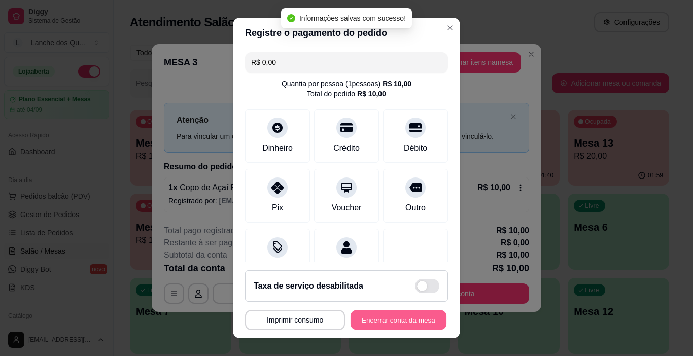
click at [392, 322] on button "Encerrar conta da mesa" at bounding box center [399, 321] width 96 height 20
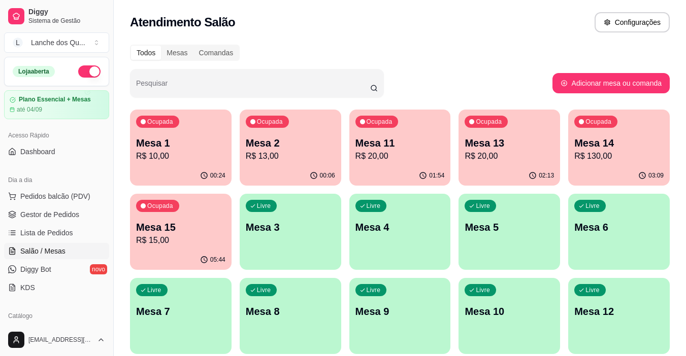
click at [185, 151] on p "R$ 10,00" at bounding box center [180, 156] width 89 height 12
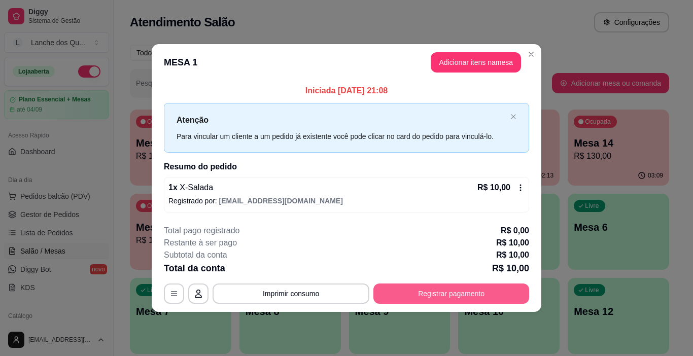
click at [431, 291] on button "Registrar pagamento" at bounding box center [451, 294] width 156 height 20
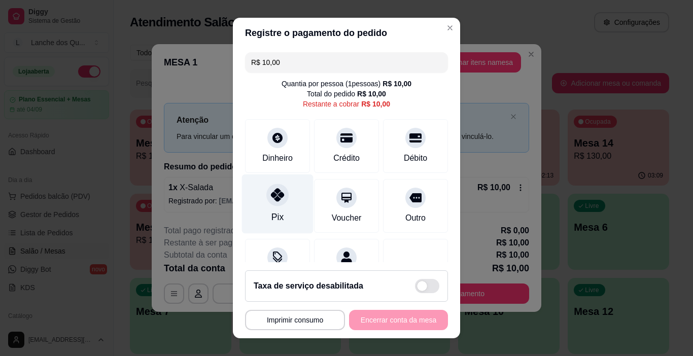
drag, startPoint x: 278, startPoint y: 202, endPoint x: 300, endPoint y: 223, distance: 30.9
click at [279, 202] on div at bounding box center [277, 195] width 22 height 22
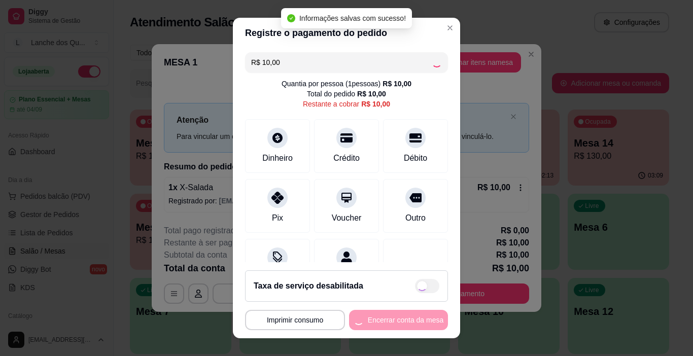
type input "R$ 0,00"
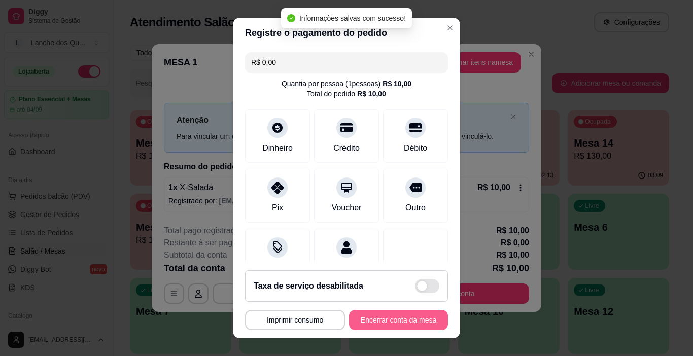
click at [395, 317] on button "Encerrar conta da mesa" at bounding box center [398, 320] width 99 height 20
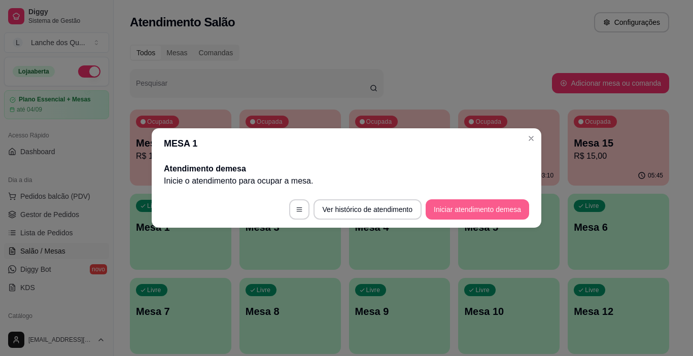
click at [502, 206] on button "Iniciar atendimento de mesa" at bounding box center [478, 209] width 104 height 20
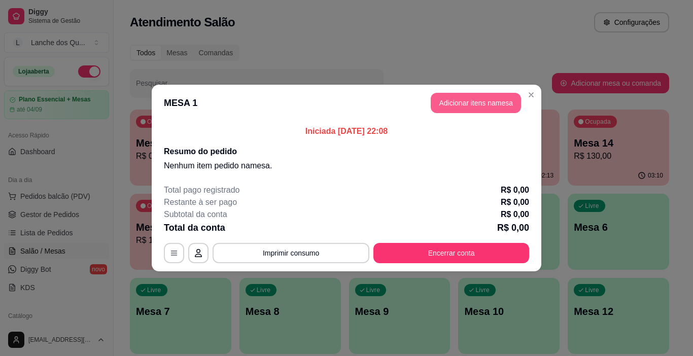
click at [489, 100] on button "Adicionar itens na mesa" at bounding box center [476, 103] width 90 height 20
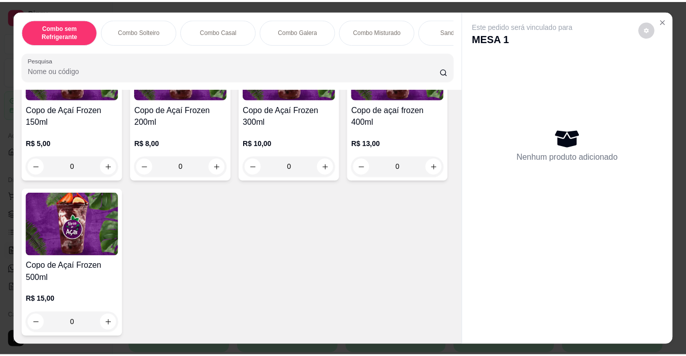
scroll to position [3451, 0]
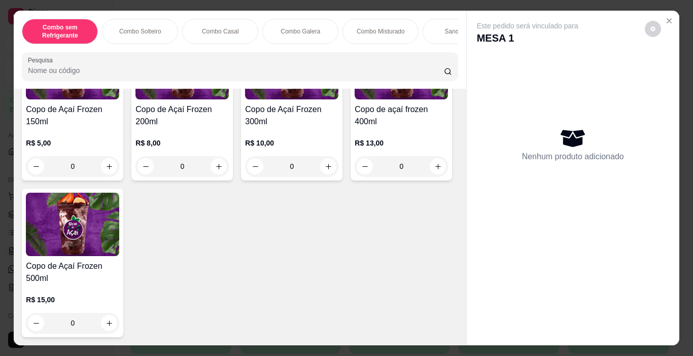
click at [291, 99] on img at bounding box center [291, 67] width 93 height 63
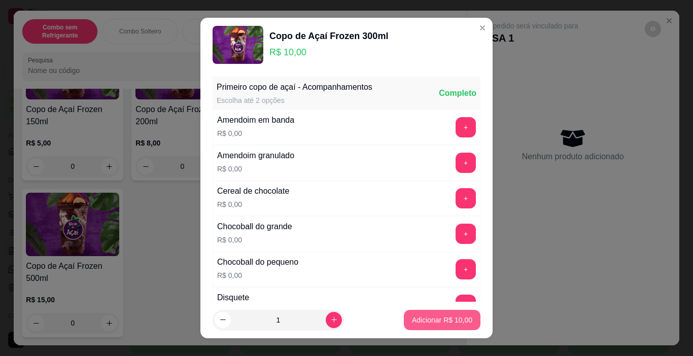
click at [416, 318] on p "Adicionar R$ 10,00" at bounding box center [442, 320] width 60 height 10
type input "1"
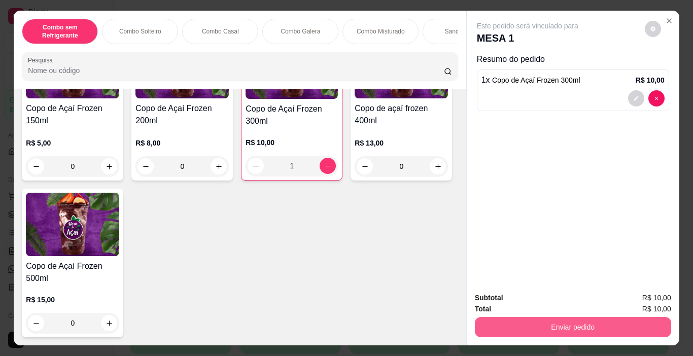
click at [521, 317] on button "Enviar pedido" at bounding box center [573, 327] width 196 height 20
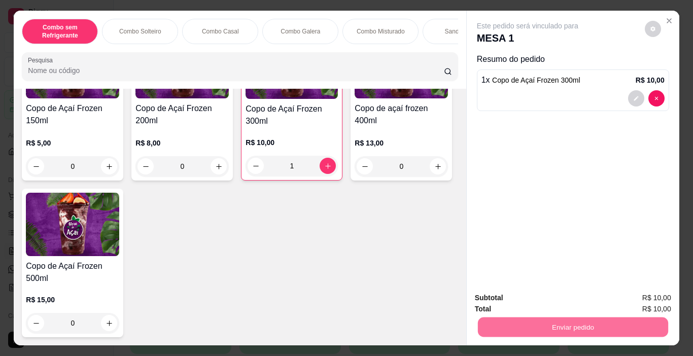
click at [539, 297] on button "Não registrar e enviar pedido" at bounding box center [540, 298] width 106 height 19
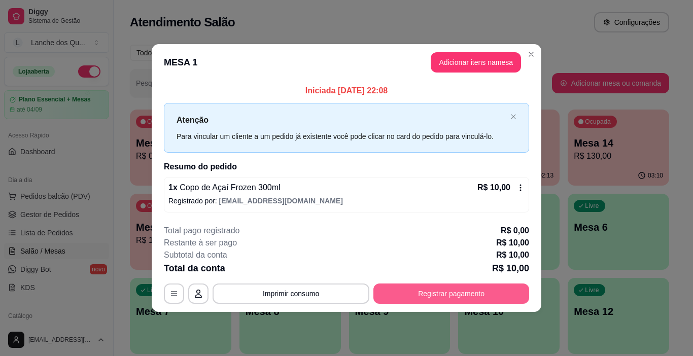
click at [458, 293] on button "Registrar pagamento" at bounding box center [451, 294] width 156 height 20
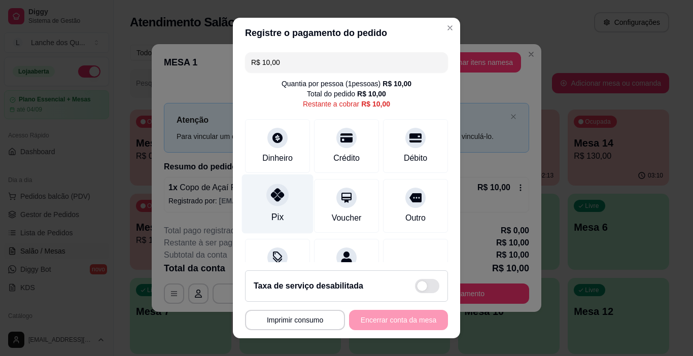
click at [267, 207] on div "Pix" at bounding box center [278, 204] width 72 height 59
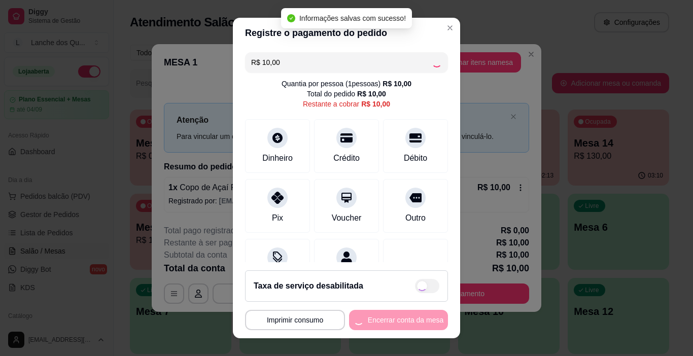
type input "R$ 0,00"
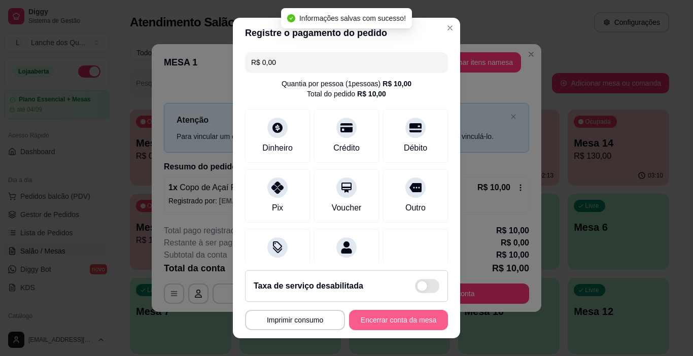
click at [380, 323] on button "Encerrar conta da mesa" at bounding box center [398, 320] width 99 height 20
